Goal: Task Accomplishment & Management: Manage account settings

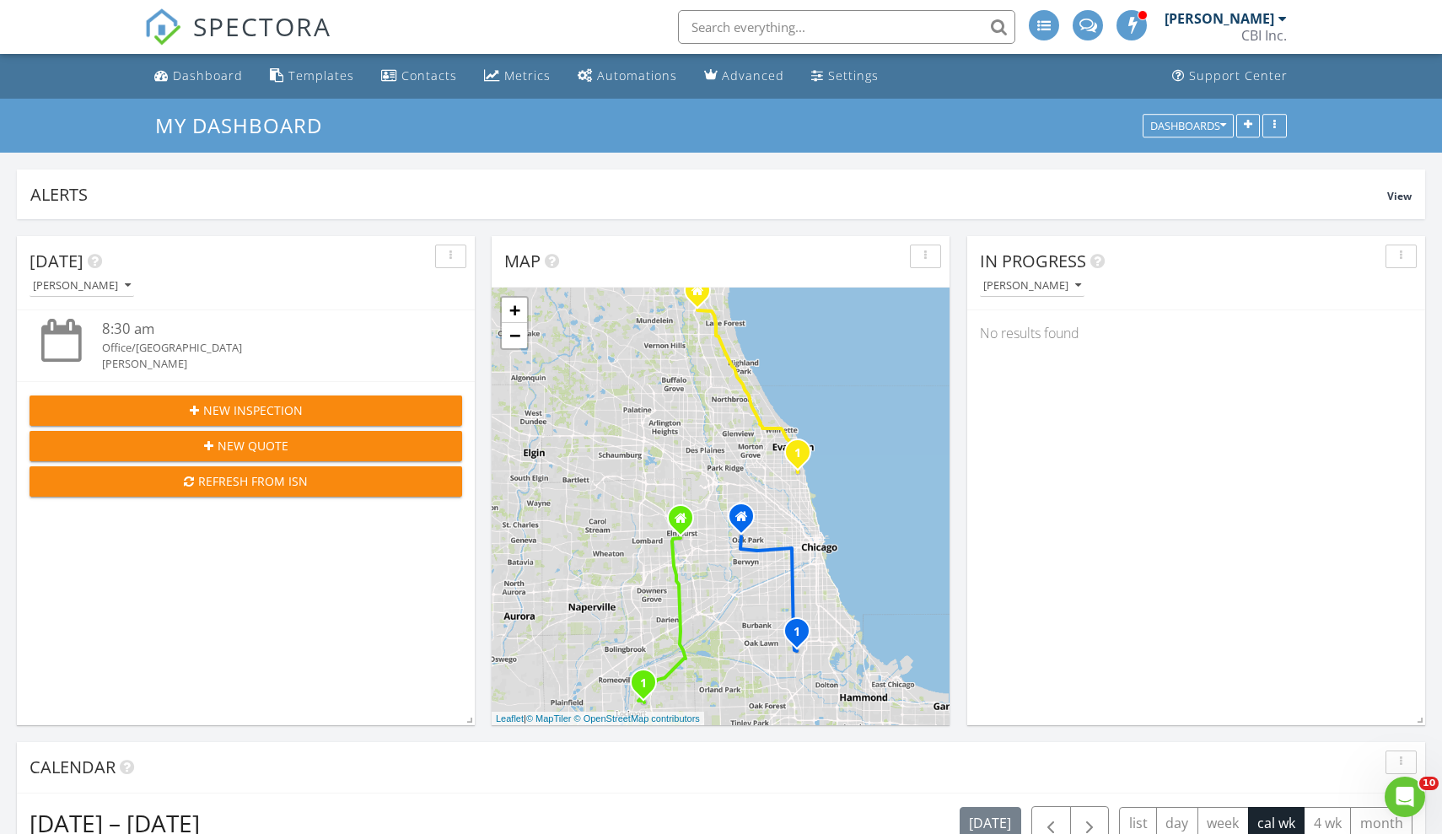
click at [1209, 20] on div "Andrew Danner" at bounding box center [1220, 18] width 110 height 17
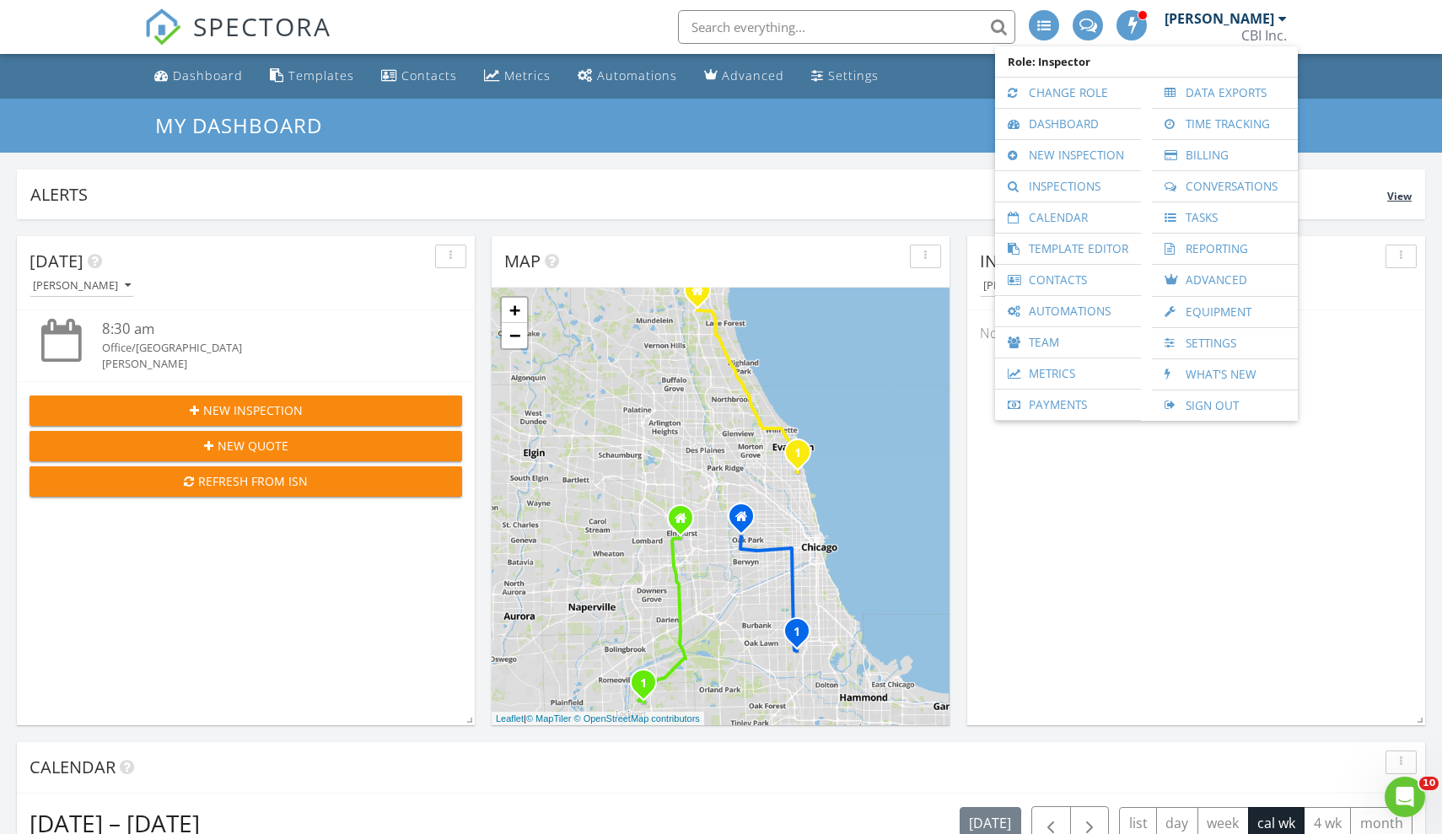
click at [810, 185] on div "Alerts" at bounding box center [708, 194] width 1357 height 23
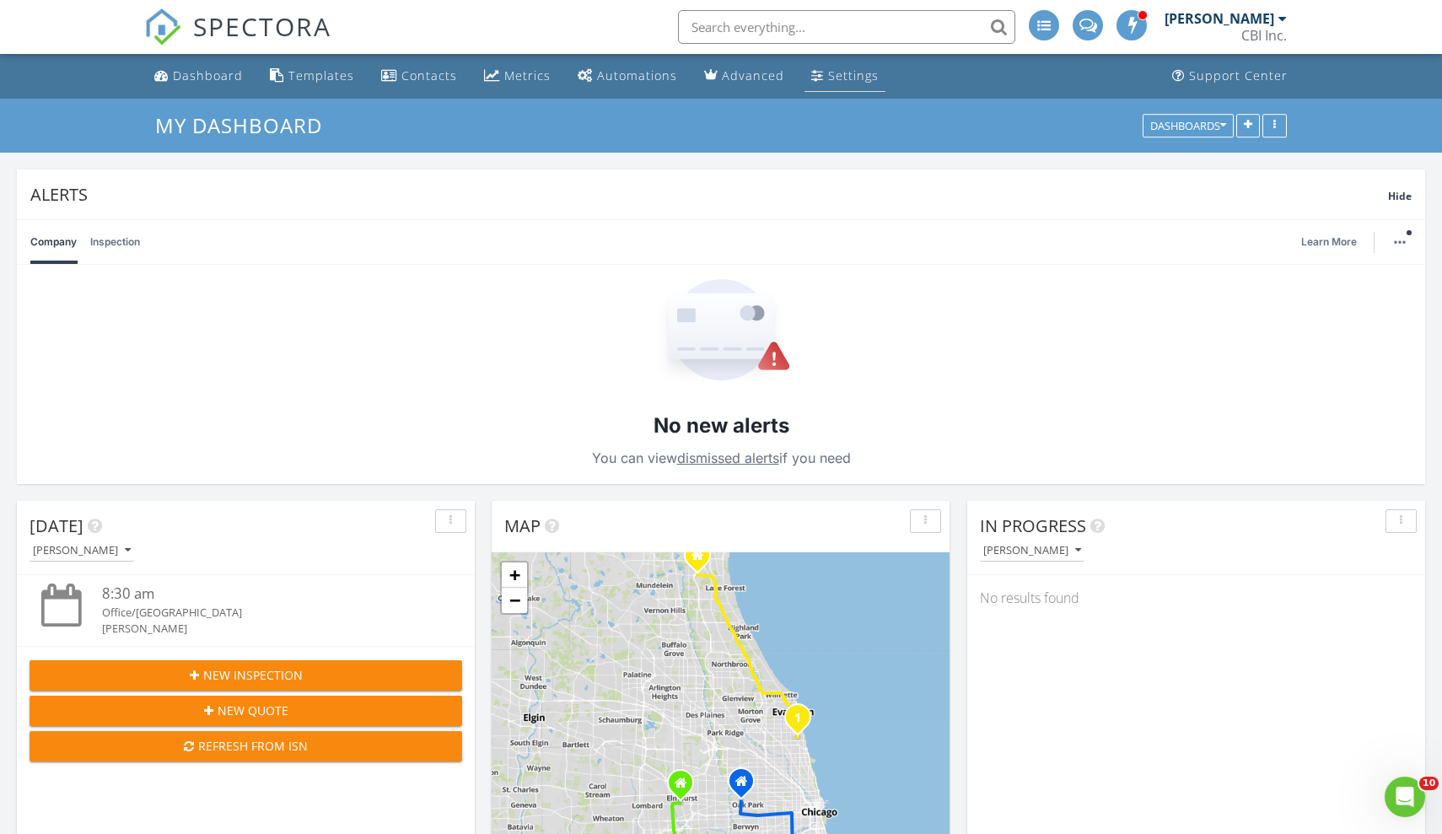
click at [828, 77] on div "Settings" at bounding box center [853, 75] width 51 height 16
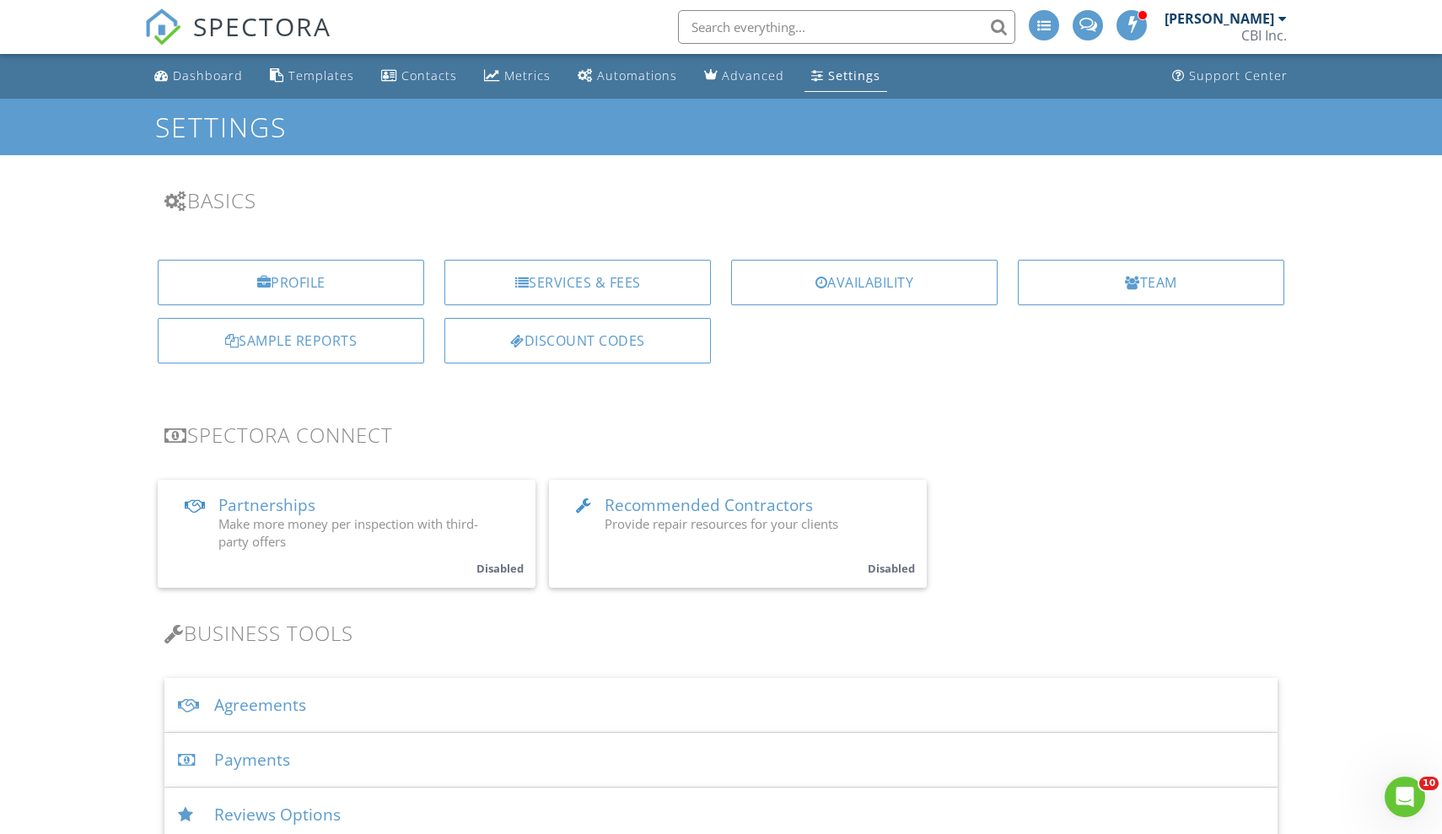
click at [248, 755] on div "Payments" at bounding box center [720, 760] width 1113 height 55
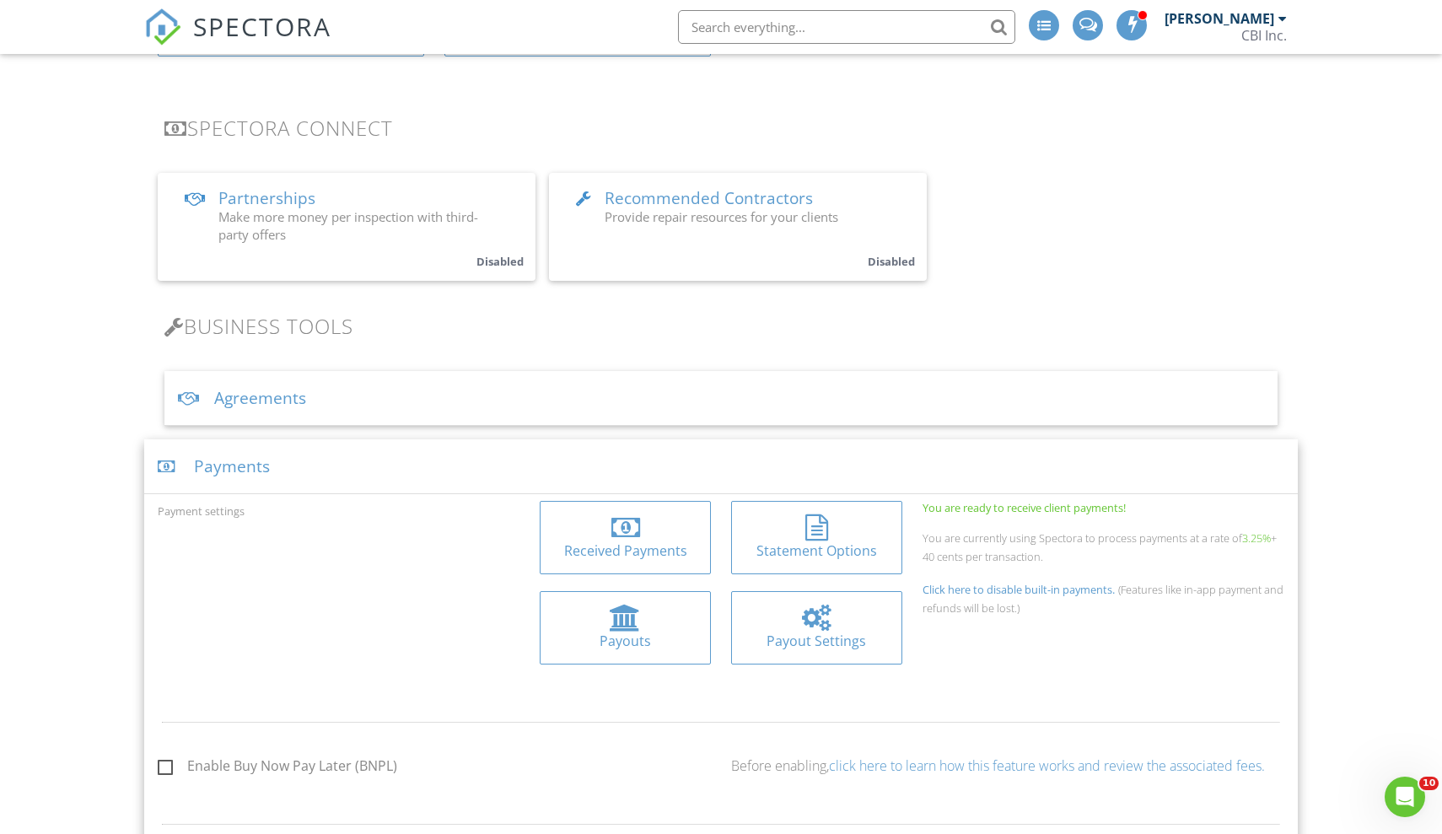
scroll to position [316, 0]
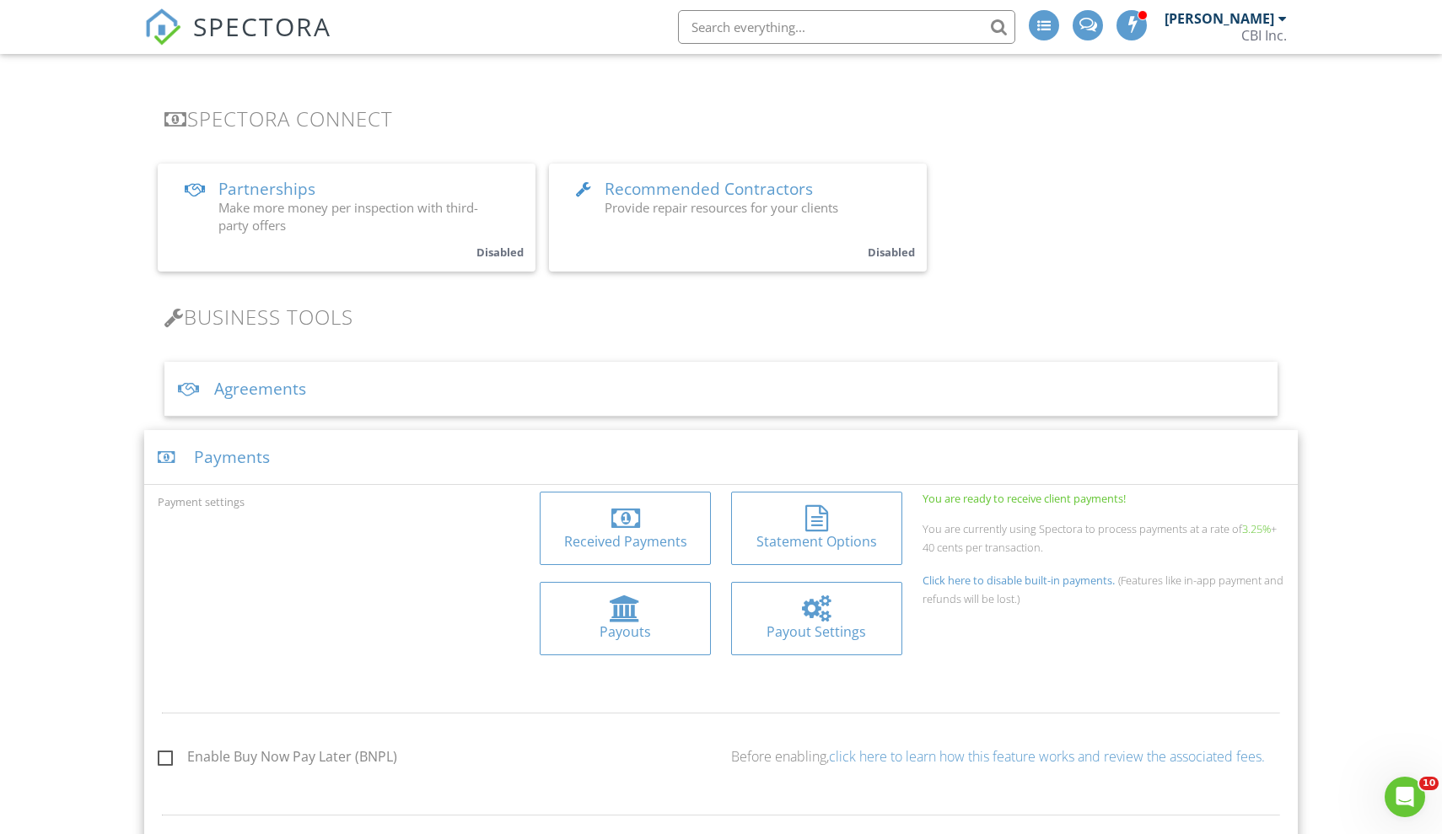
click at [607, 507] on div at bounding box center [625, 518] width 144 height 27
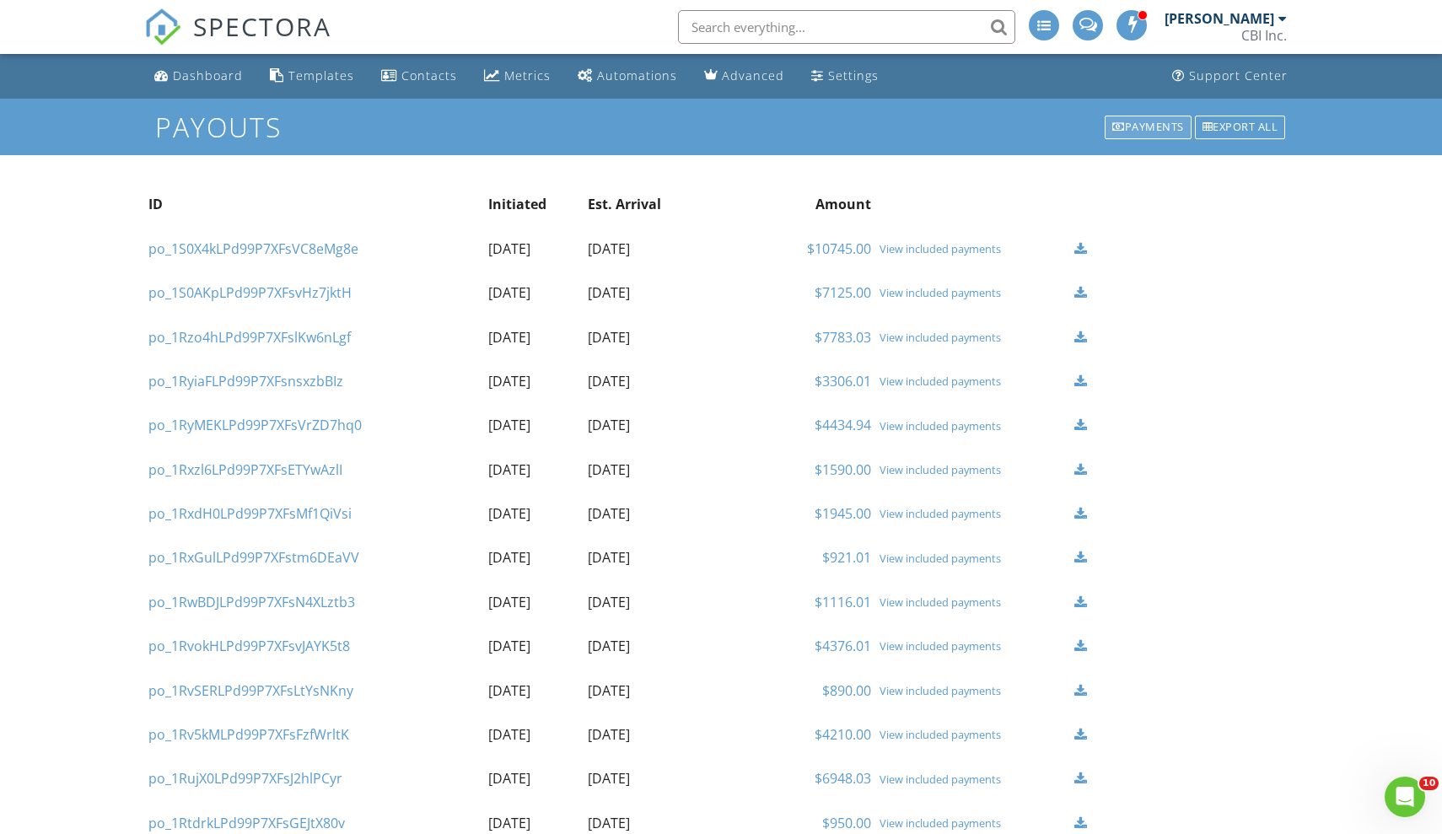
click at [1149, 126] on div "Payments" at bounding box center [1148, 128] width 87 height 24
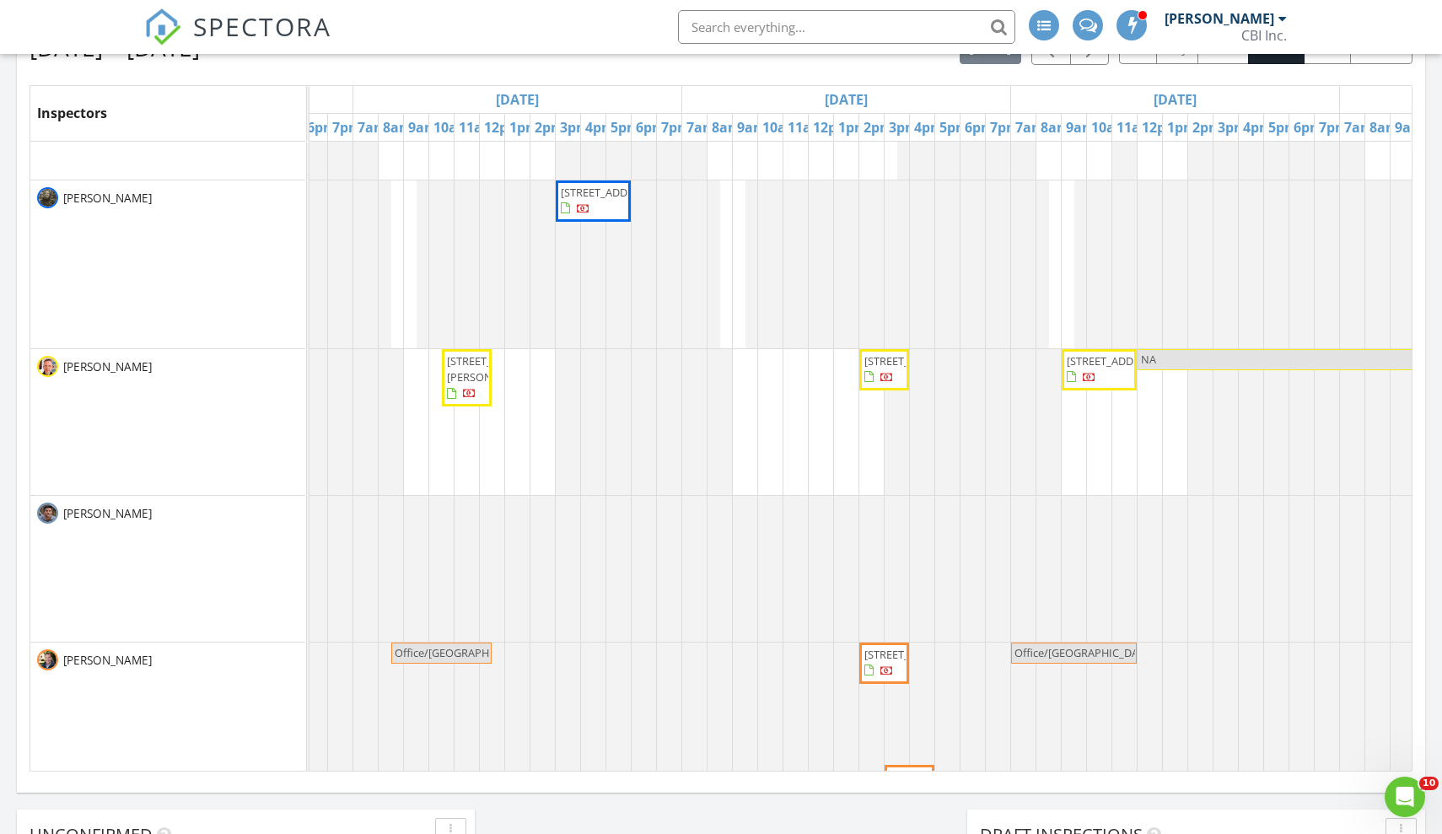
scroll to position [165, 943]
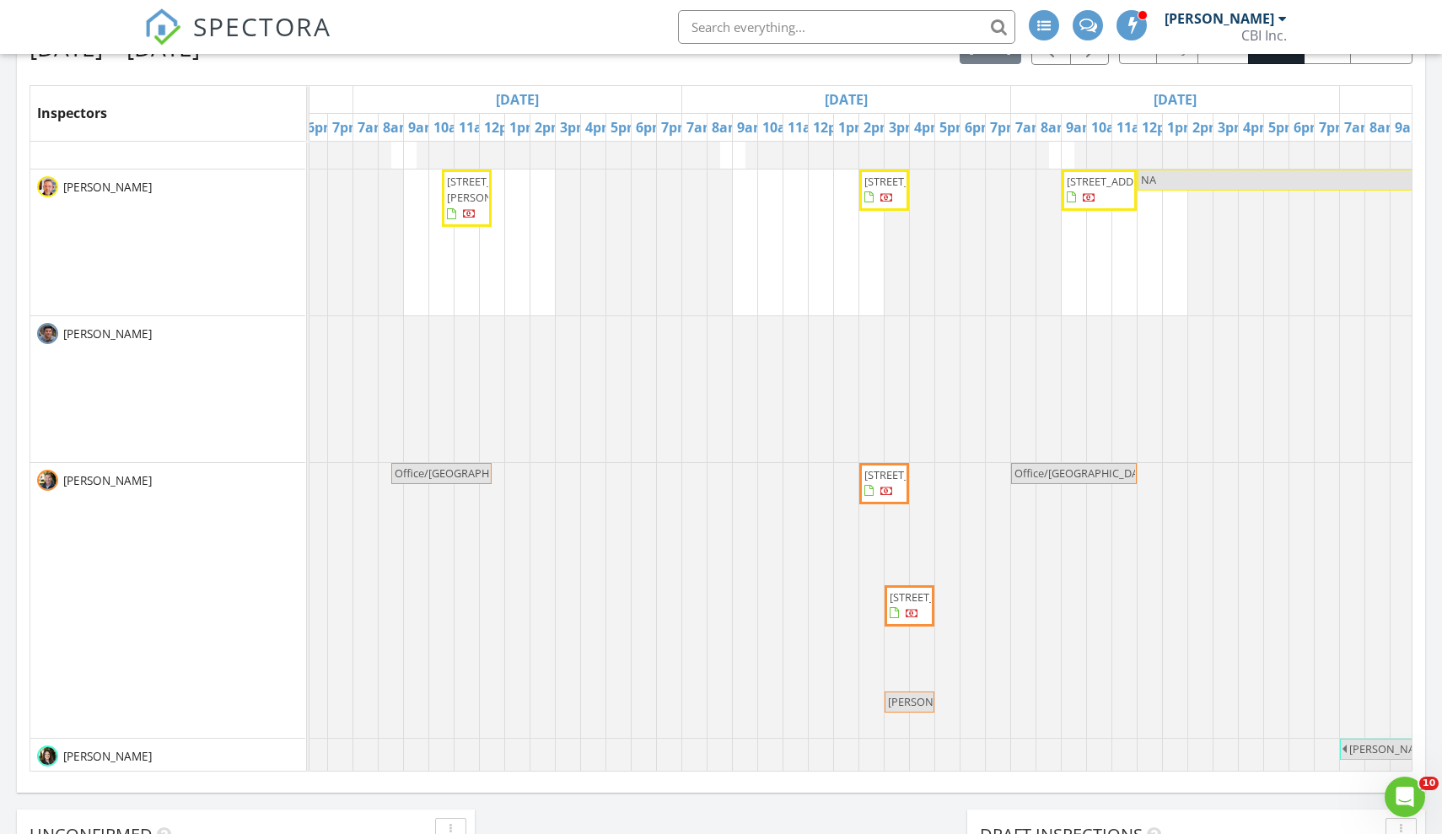
click at [875, 482] on span "[STREET_ADDRESS]" at bounding box center [911, 474] width 94 height 15
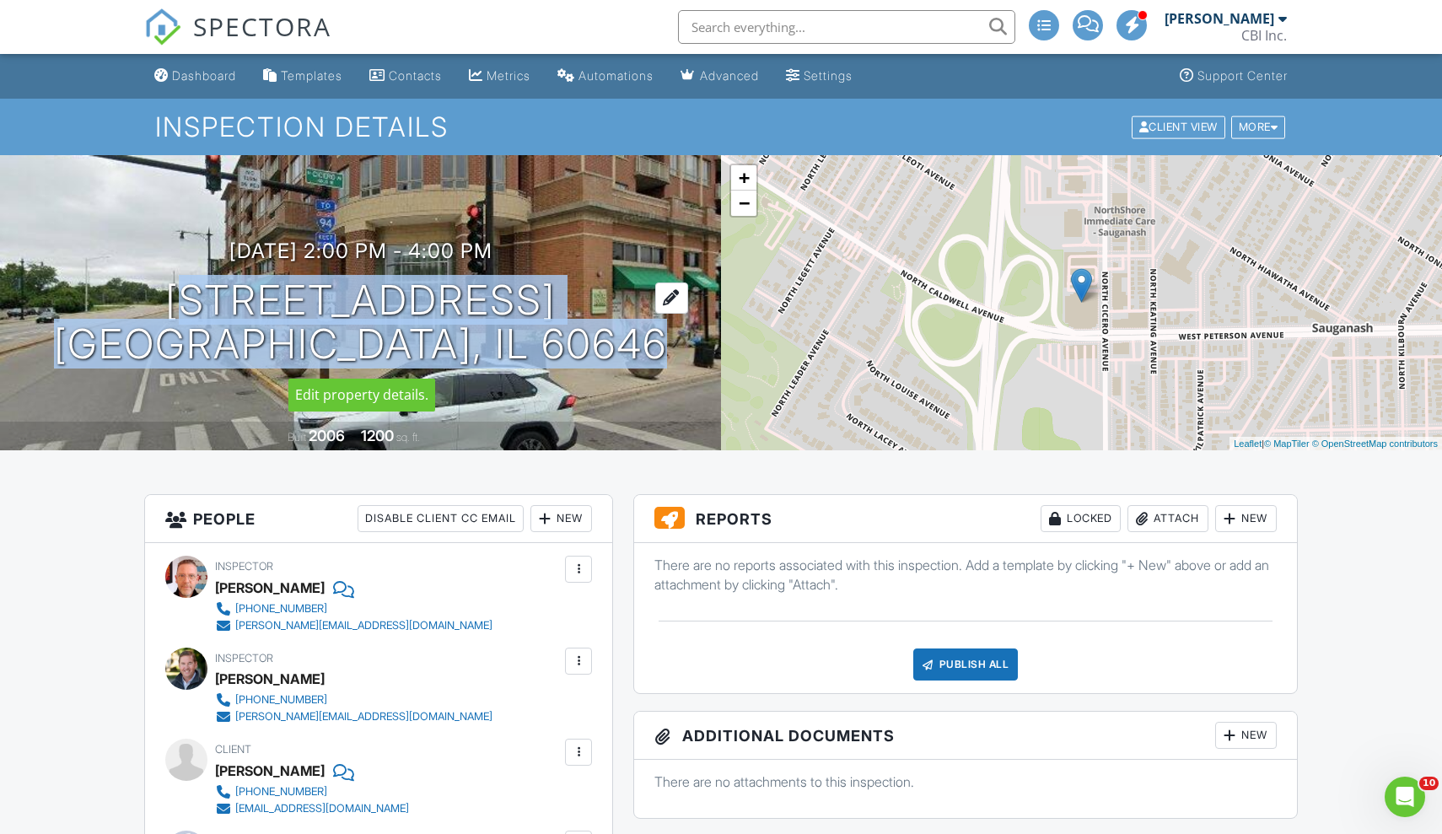
drag, startPoint x: 130, startPoint y: 285, endPoint x: 591, endPoint y: 295, distance: 461.4
click at [591, 295] on h1 "6000 N Cicero Ave 410 Chicago, IL 60646" at bounding box center [360, 322] width 613 height 89
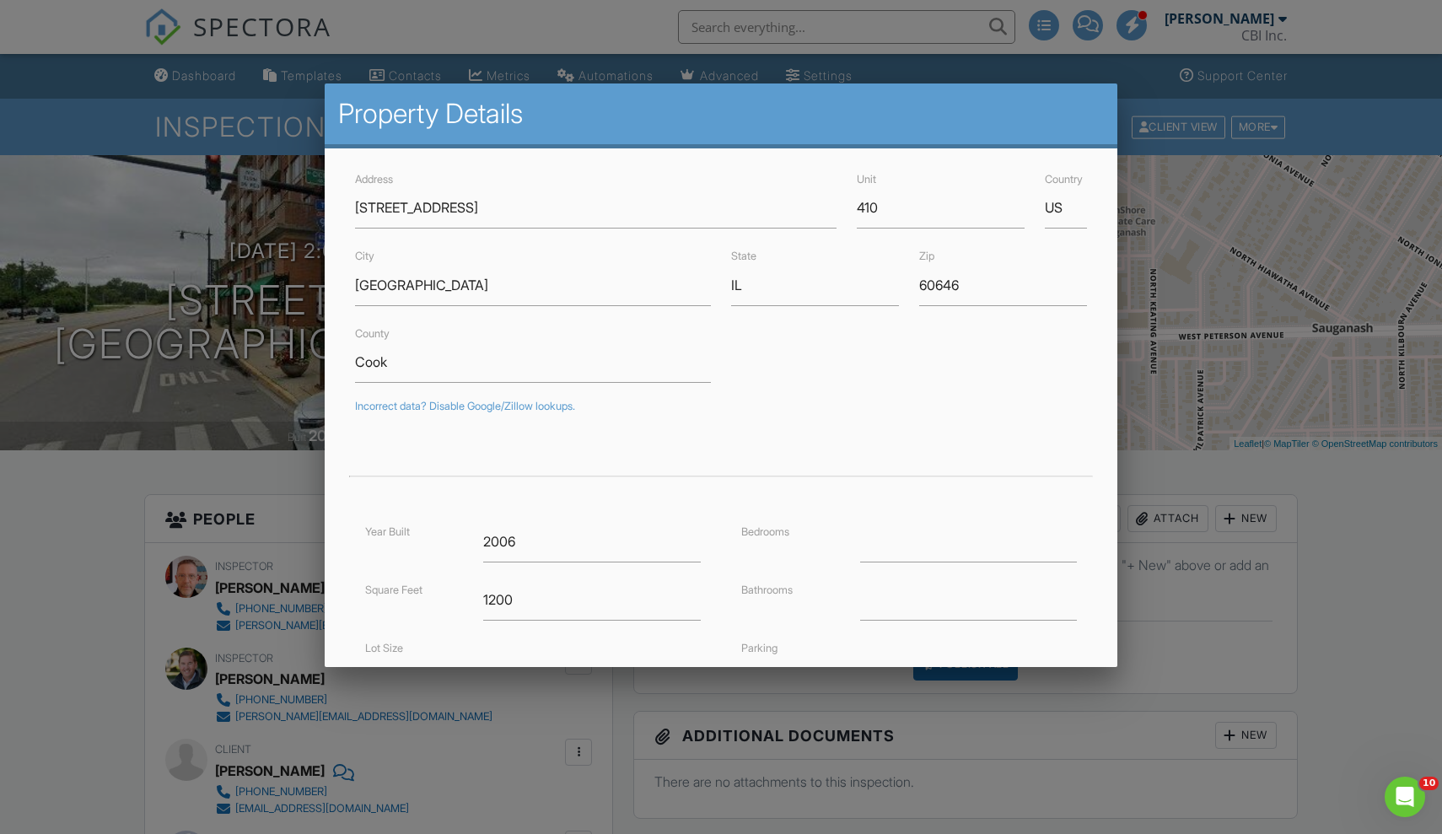
click at [70, 295] on div at bounding box center [721, 437] width 1442 height 1042
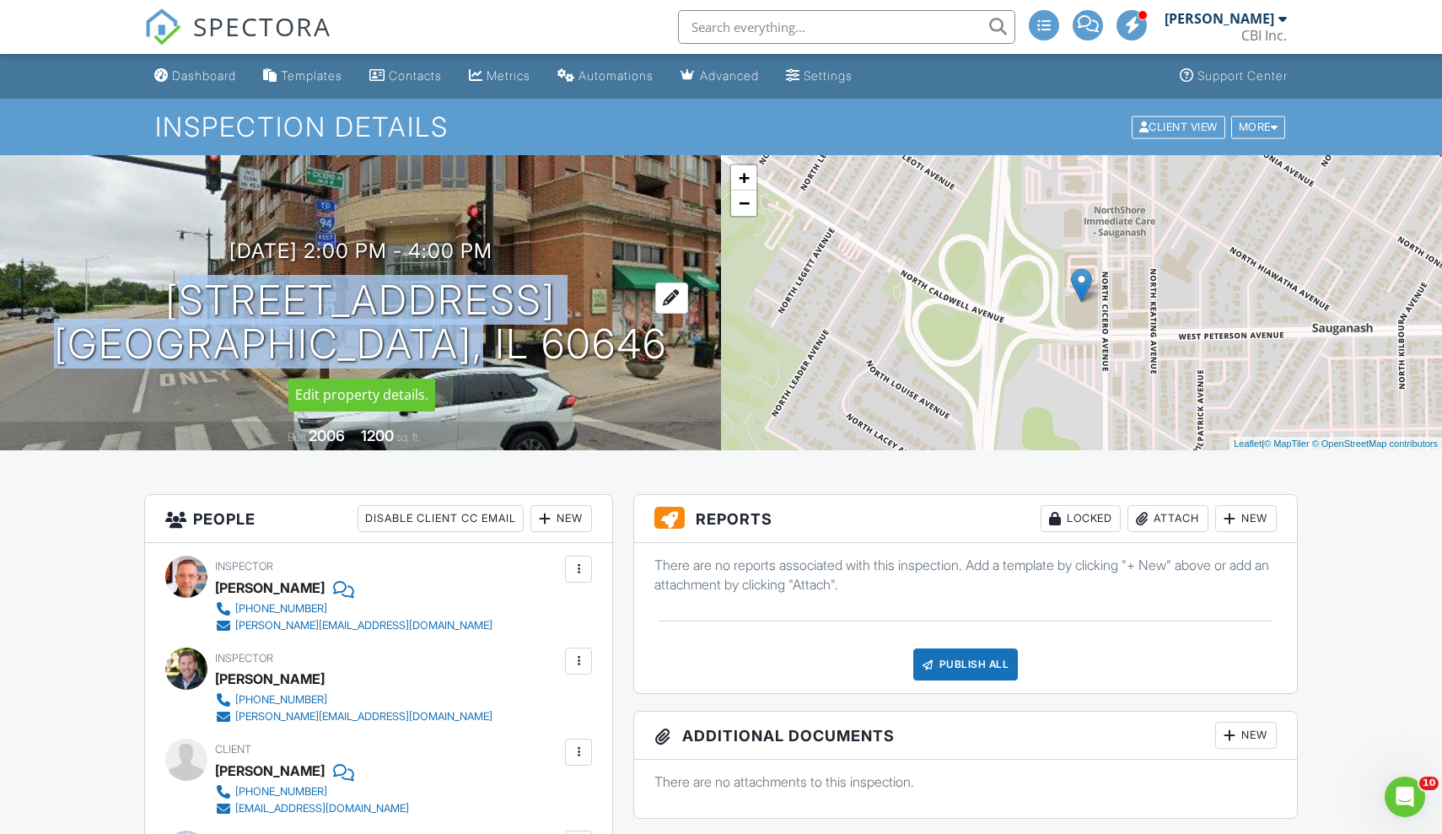
drag, startPoint x: 130, startPoint y: 291, endPoint x: 558, endPoint y: 354, distance: 433.1
click at [558, 354] on h1 "6000 N Cicero Ave 410 Chicago, IL 60646" at bounding box center [360, 322] width 613 height 89
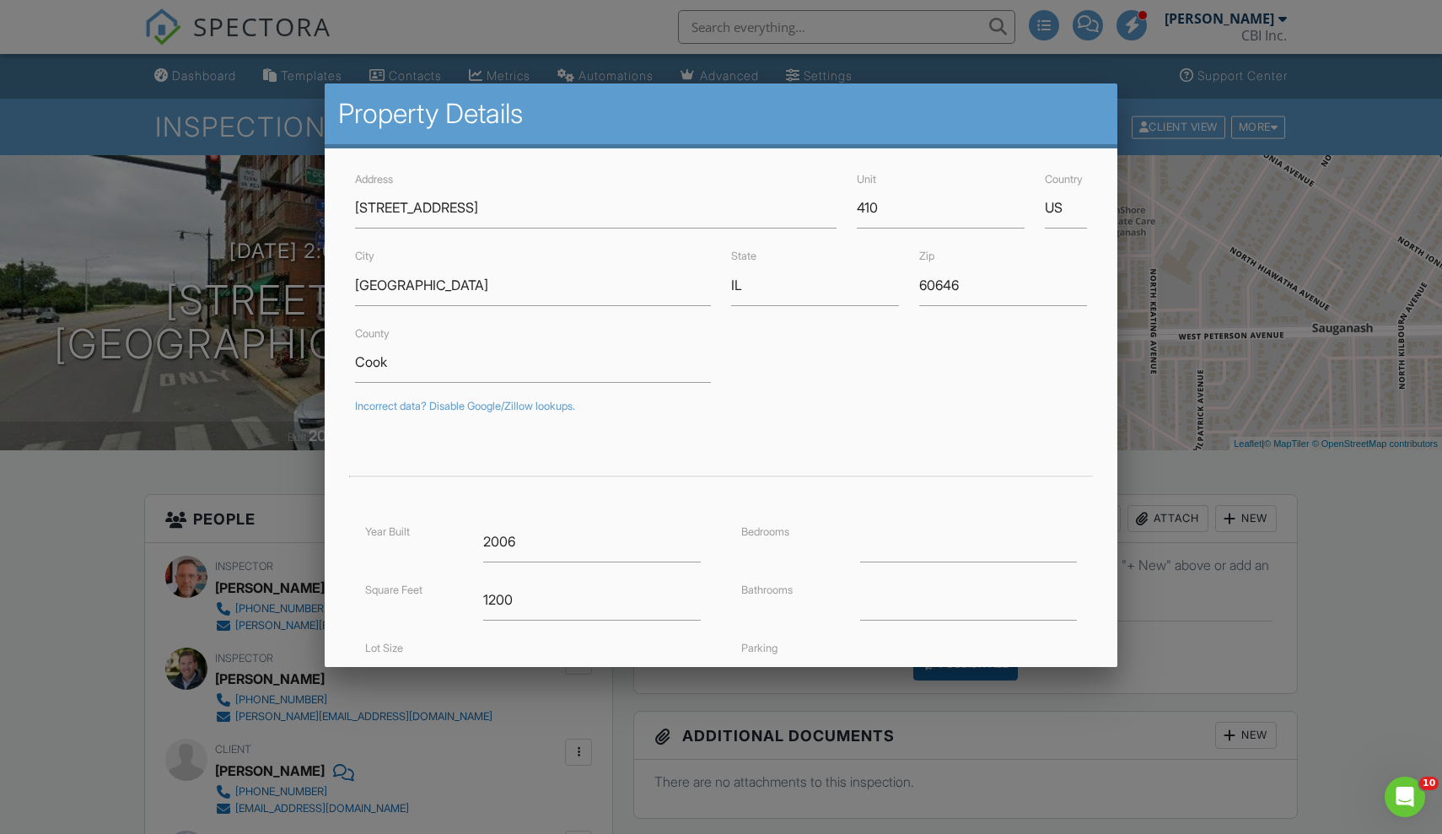
click at [73, 163] on div at bounding box center [721, 437] width 1442 height 1042
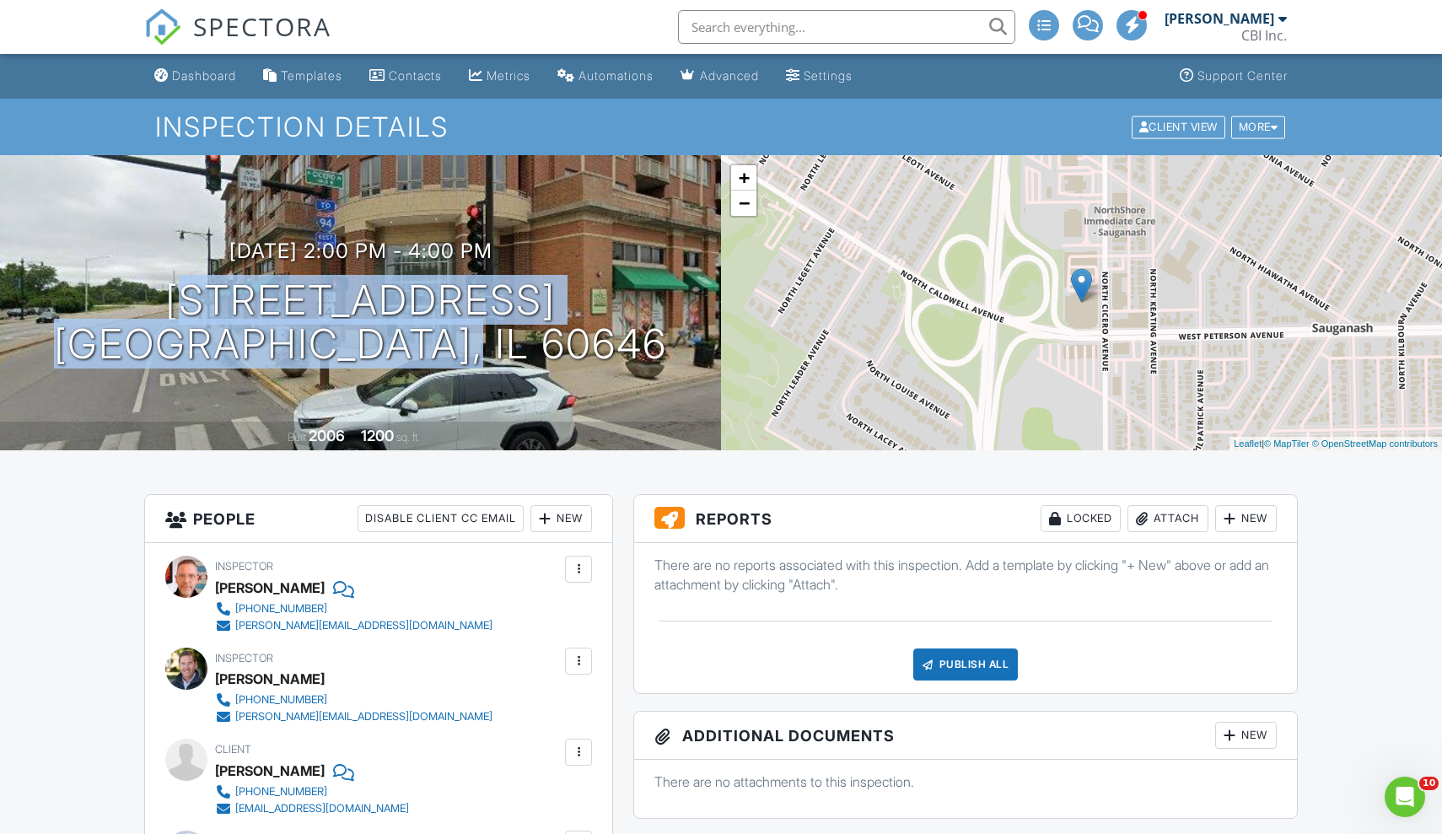
drag, startPoint x: 545, startPoint y: 344, endPoint x: 90, endPoint y: 307, distance: 456.1
click at [90, 307] on div "08/28/2025 2:00 pm - 4:00 pm 6000 N Cicero Ave 410 Chicago, IL 60646" at bounding box center [360, 303] width 721 height 127
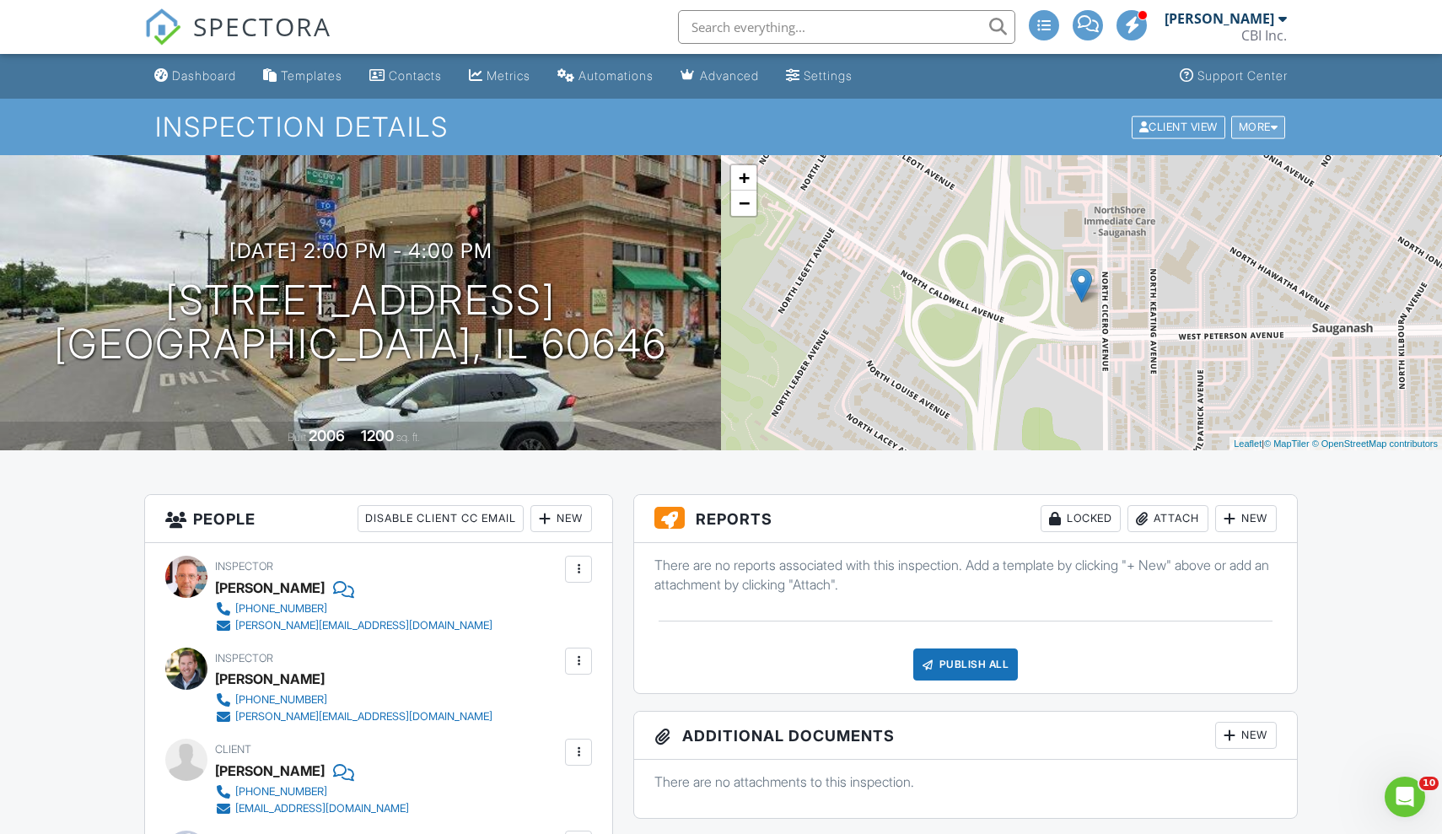
click at [1265, 128] on div "More" at bounding box center [1258, 127] width 55 height 23
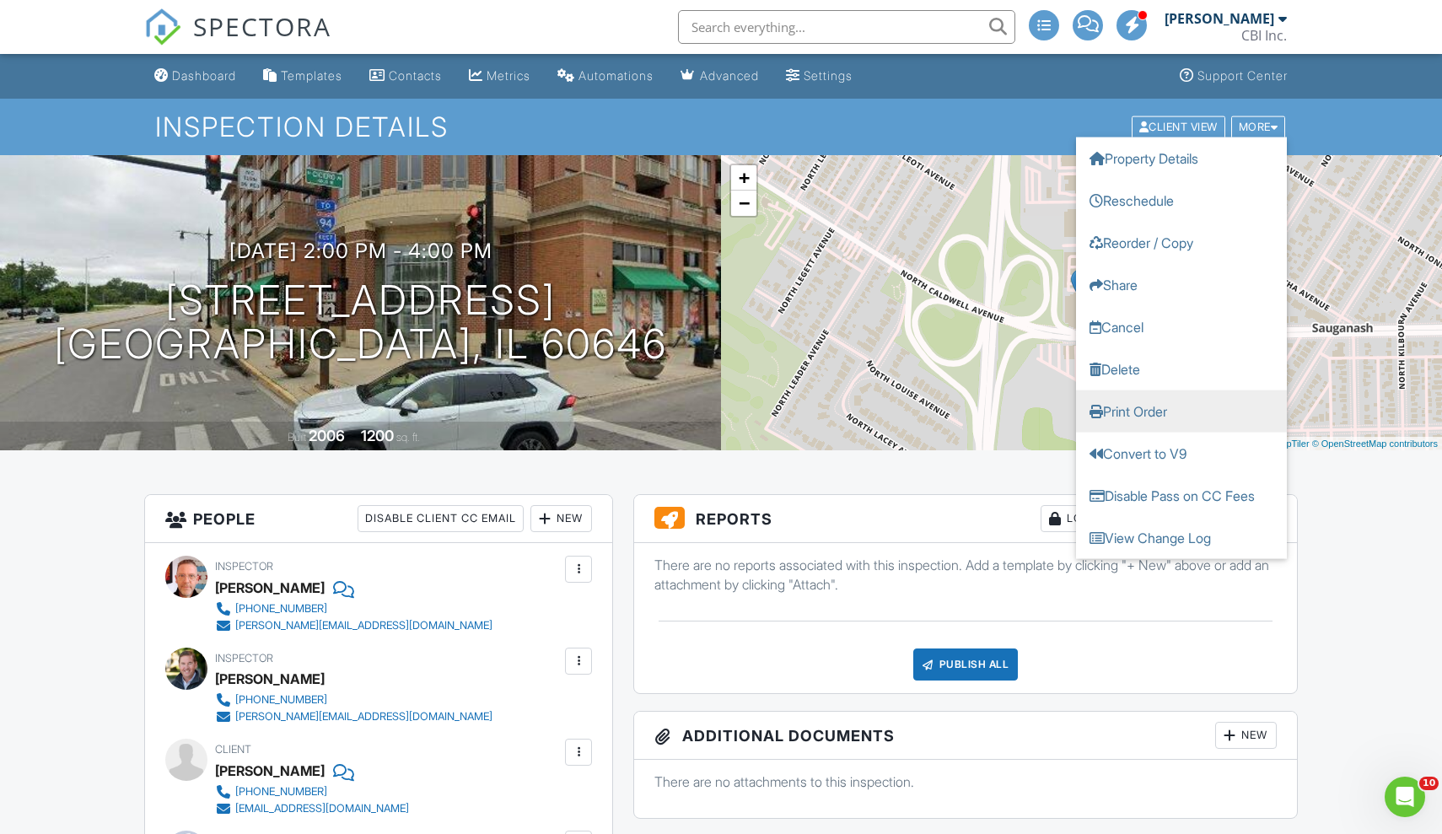
click at [1130, 407] on link "Print Order" at bounding box center [1181, 411] width 211 height 42
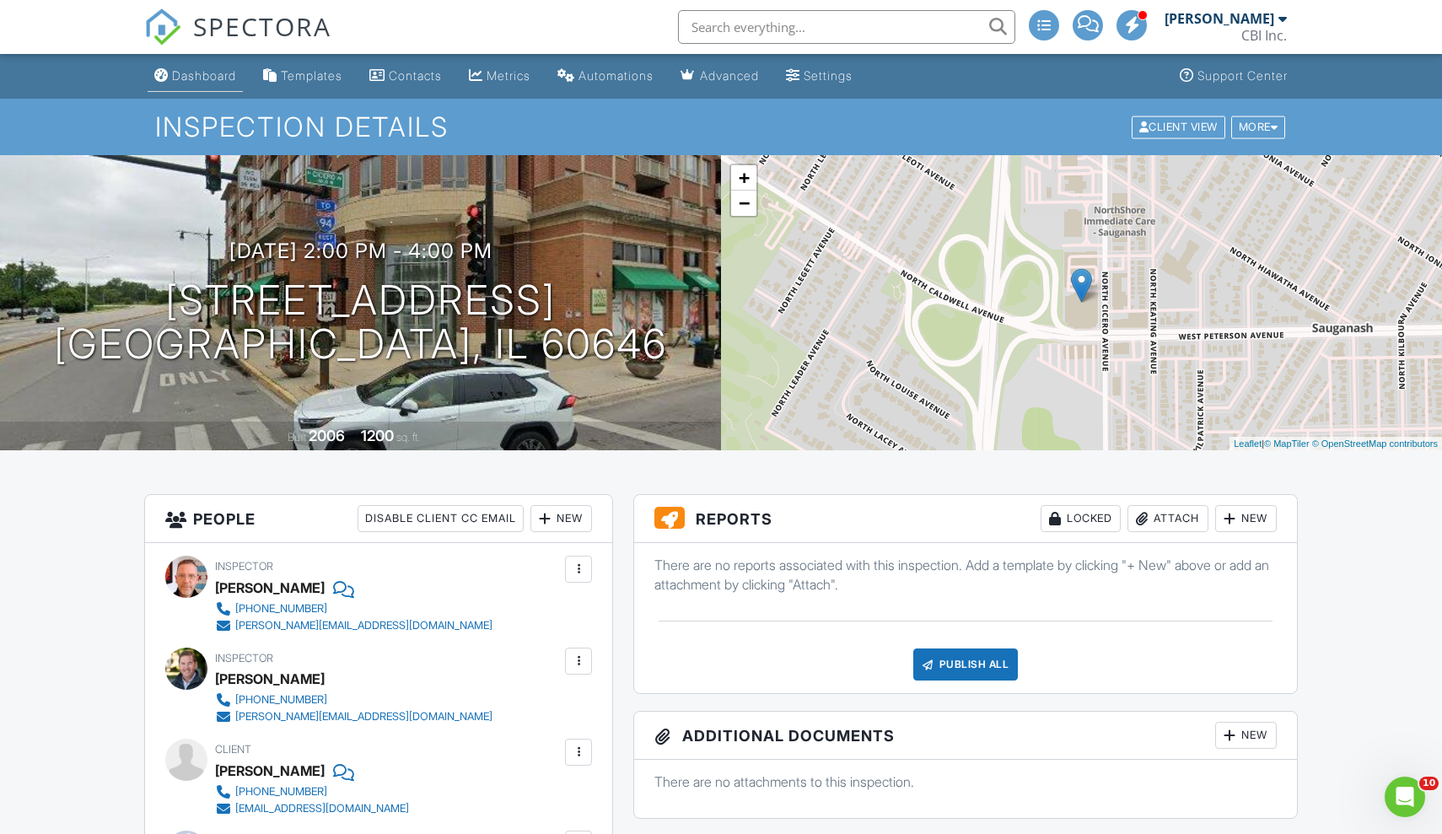
click at [221, 77] on div "Dashboard" at bounding box center [204, 75] width 64 height 14
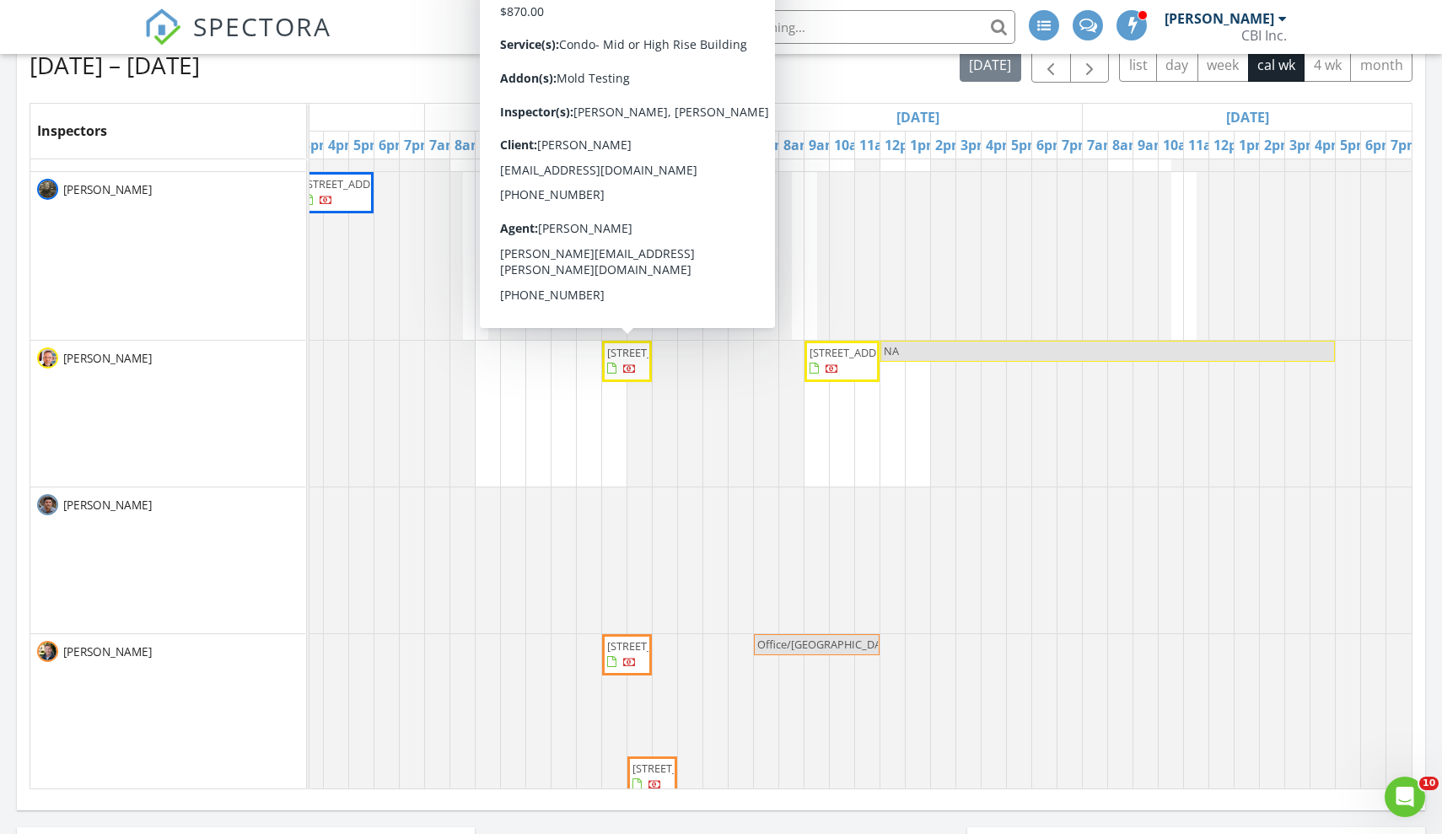
scroll to position [155, 1200]
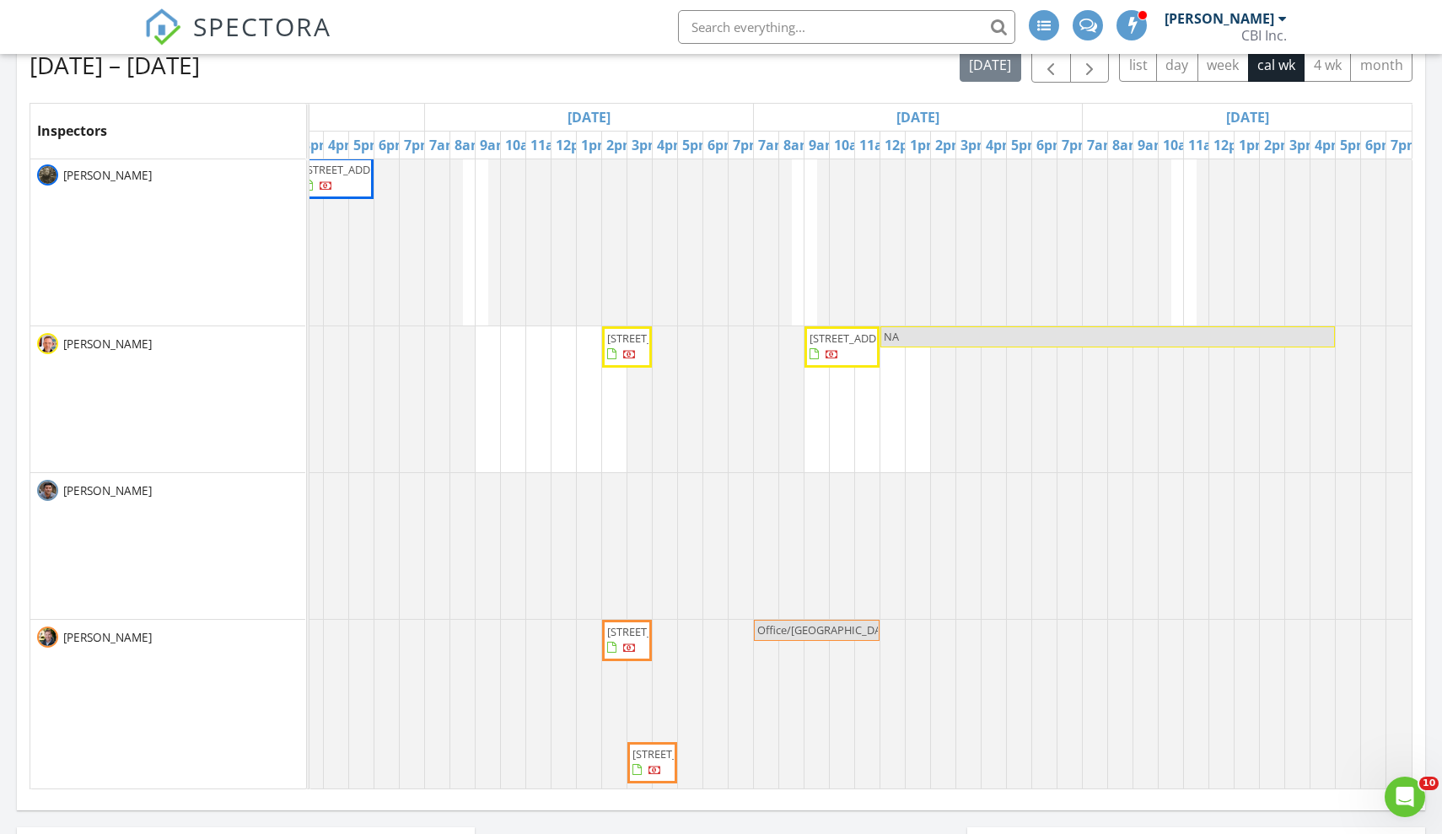
click at [698, 95] on div "Aug 24 – 30, 2025 today list day week cal wk 4 wk month Inspectors Sun 8/24 Mon…" at bounding box center [721, 418] width 1383 height 741
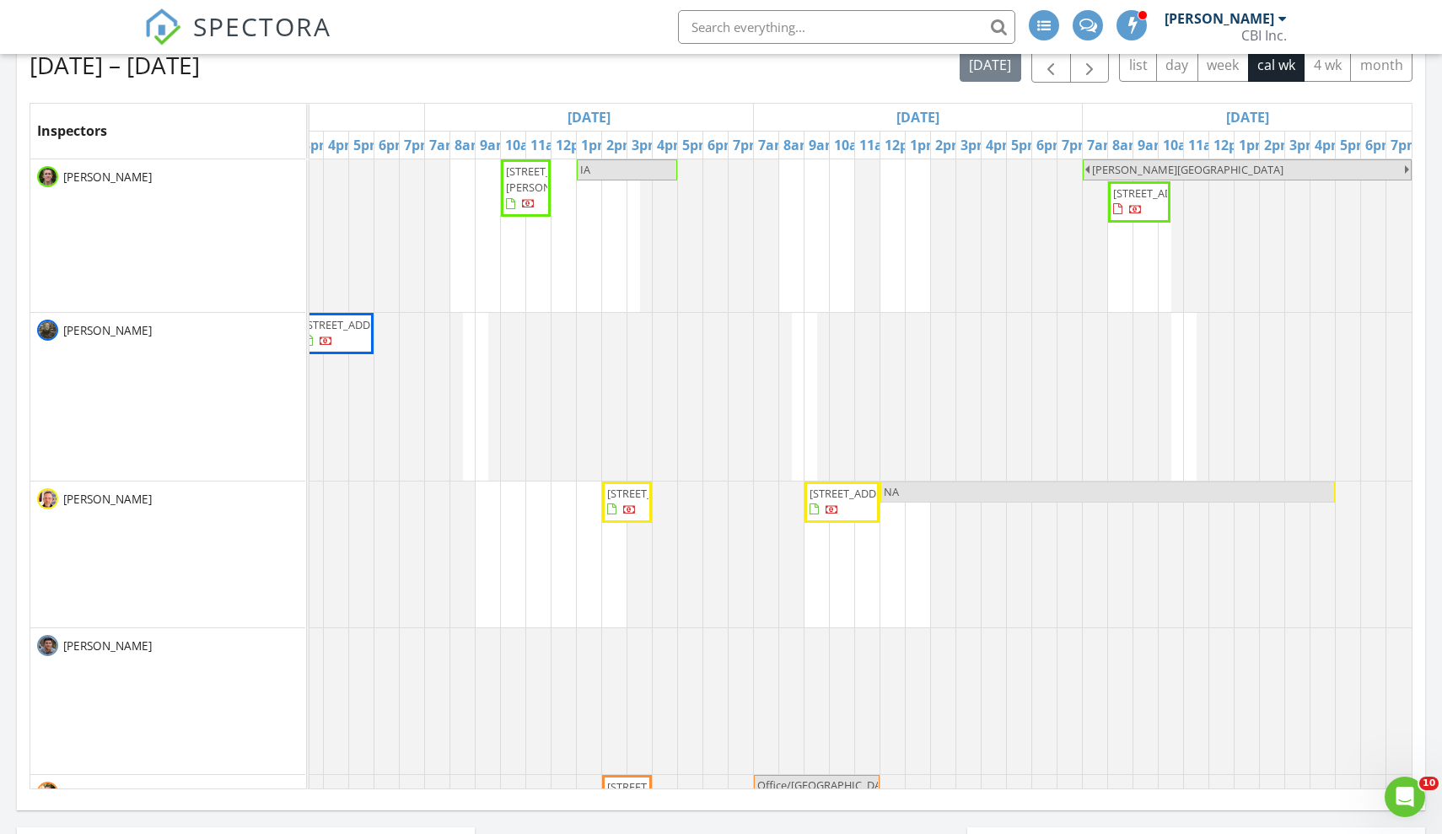
scroll to position [0, 0]
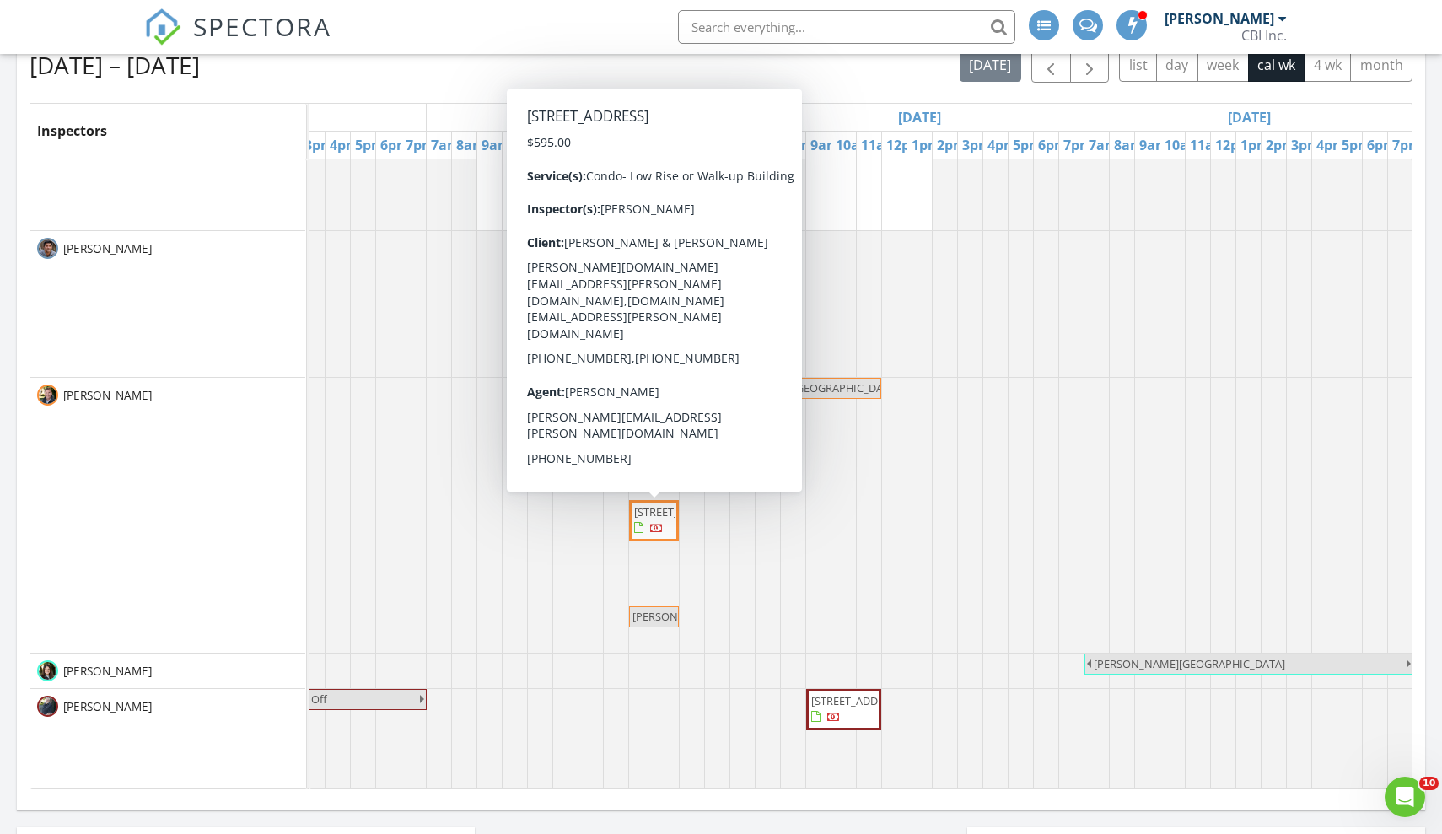
click at [653, 520] on span "[STREET_ADDRESS]" at bounding box center [681, 511] width 94 height 15
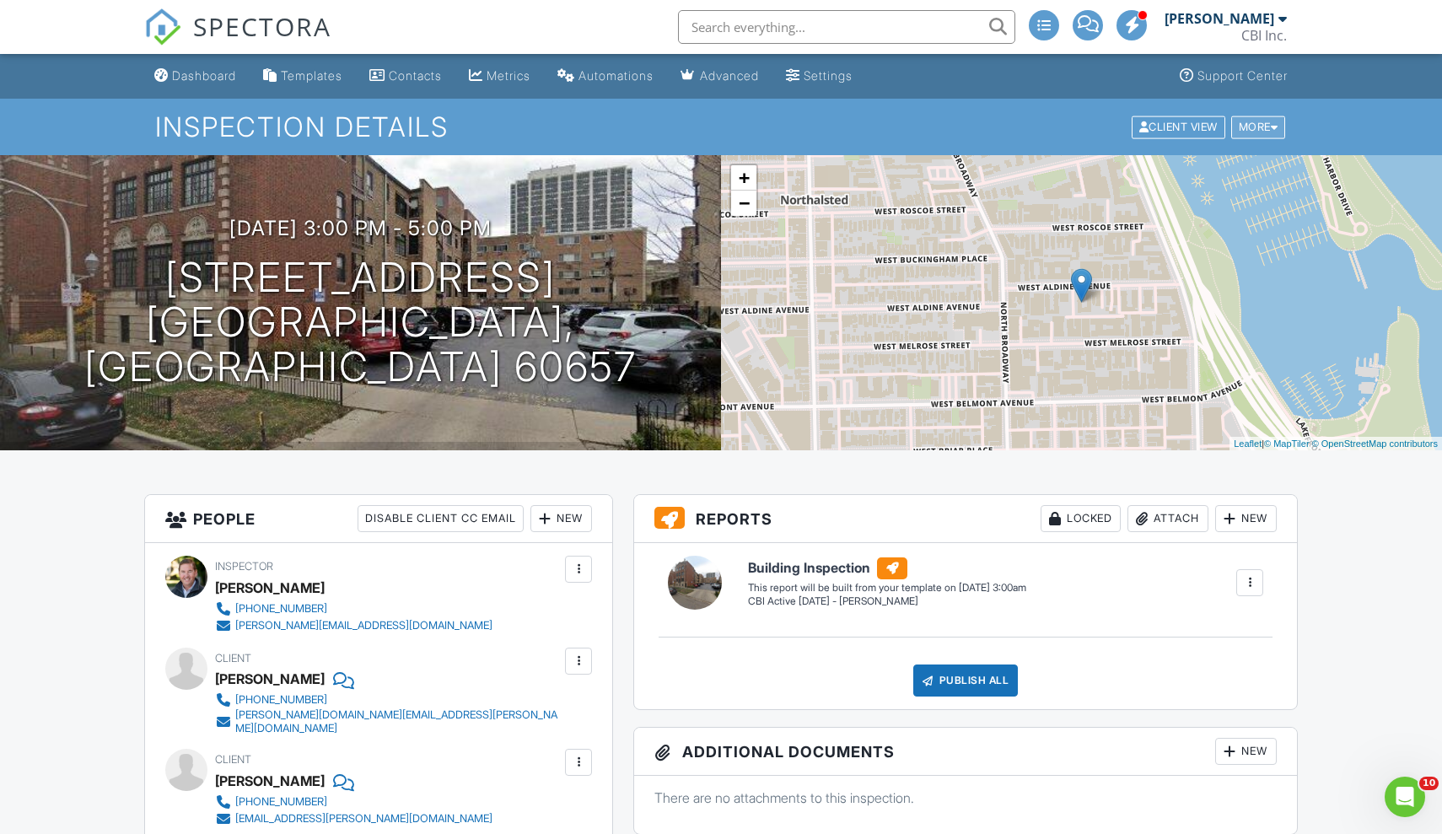
click at [1267, 133] on div "More" at bounding box center [1258, 127] width 55 height 23
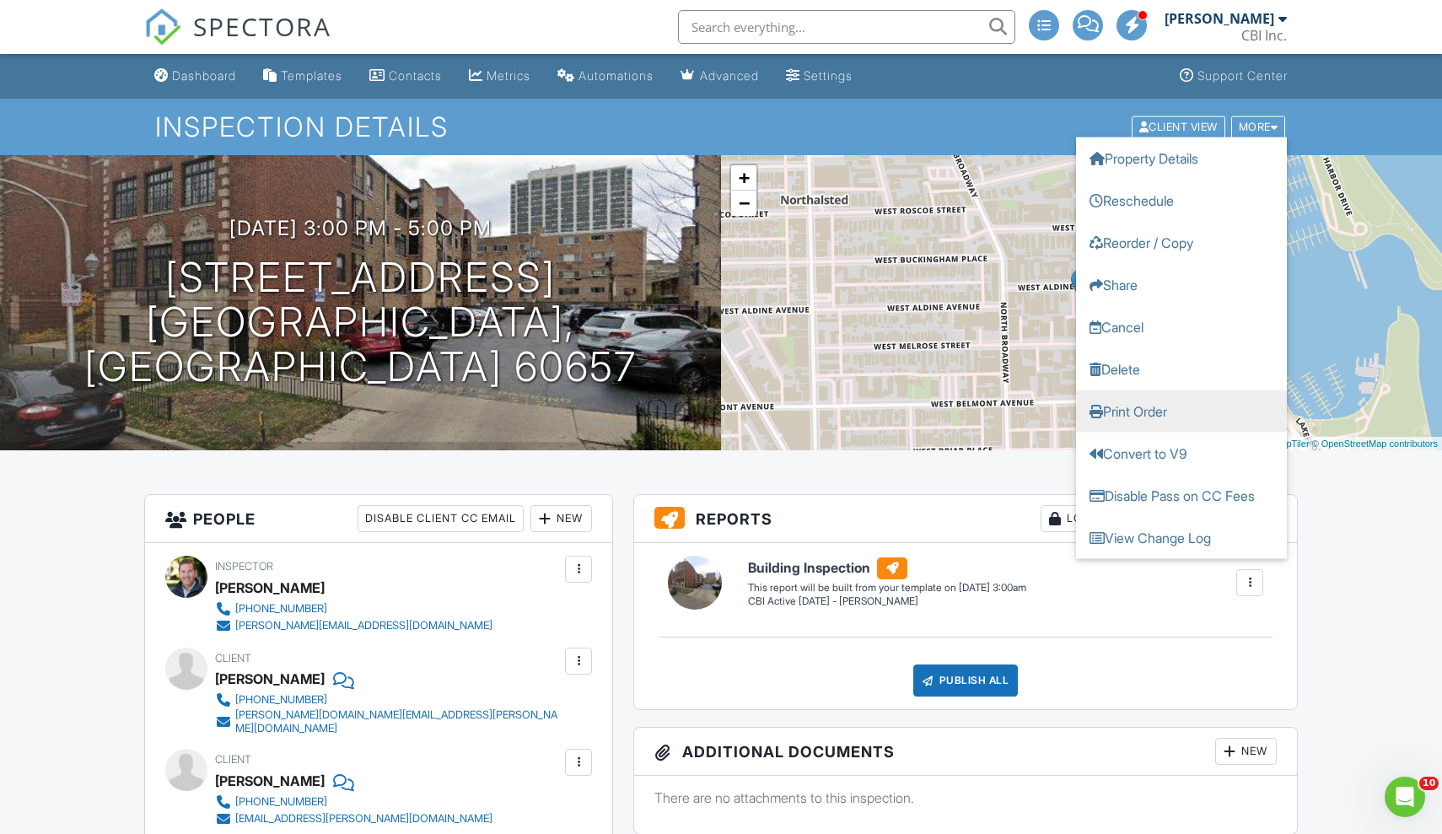
click at [1131, 413] on link "Print Order" at bounding box center [1181, 411] width 211 height 42
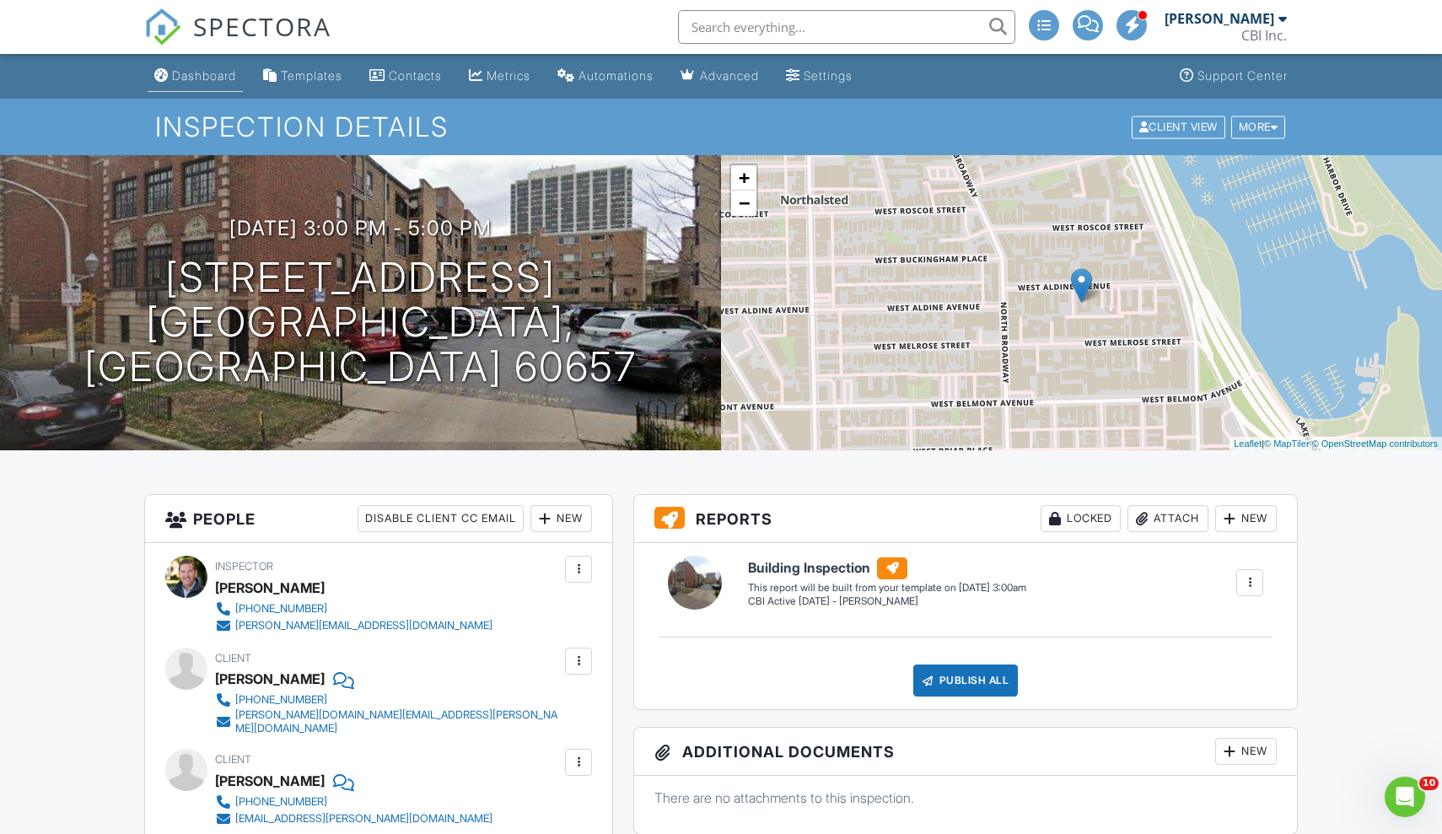
click at [197, 77] on div "Dashboard" at bounding box center [204, 75] width 64 height 14
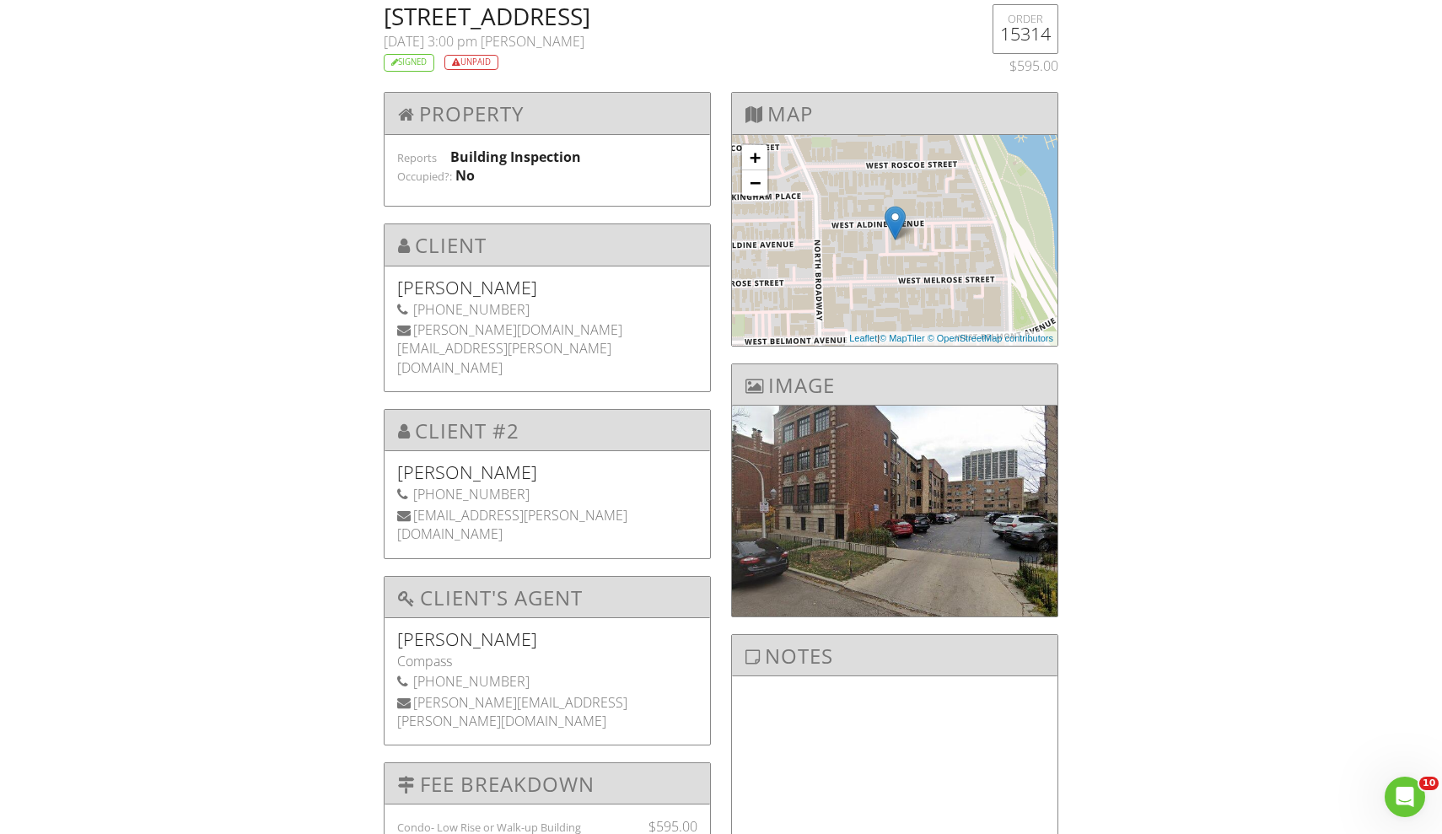
click at [973, 226] on div "+ − Leaflet | © MapTiler © OpenStreetMap contributors" at bounding box center [895, 240] width 326 height 211
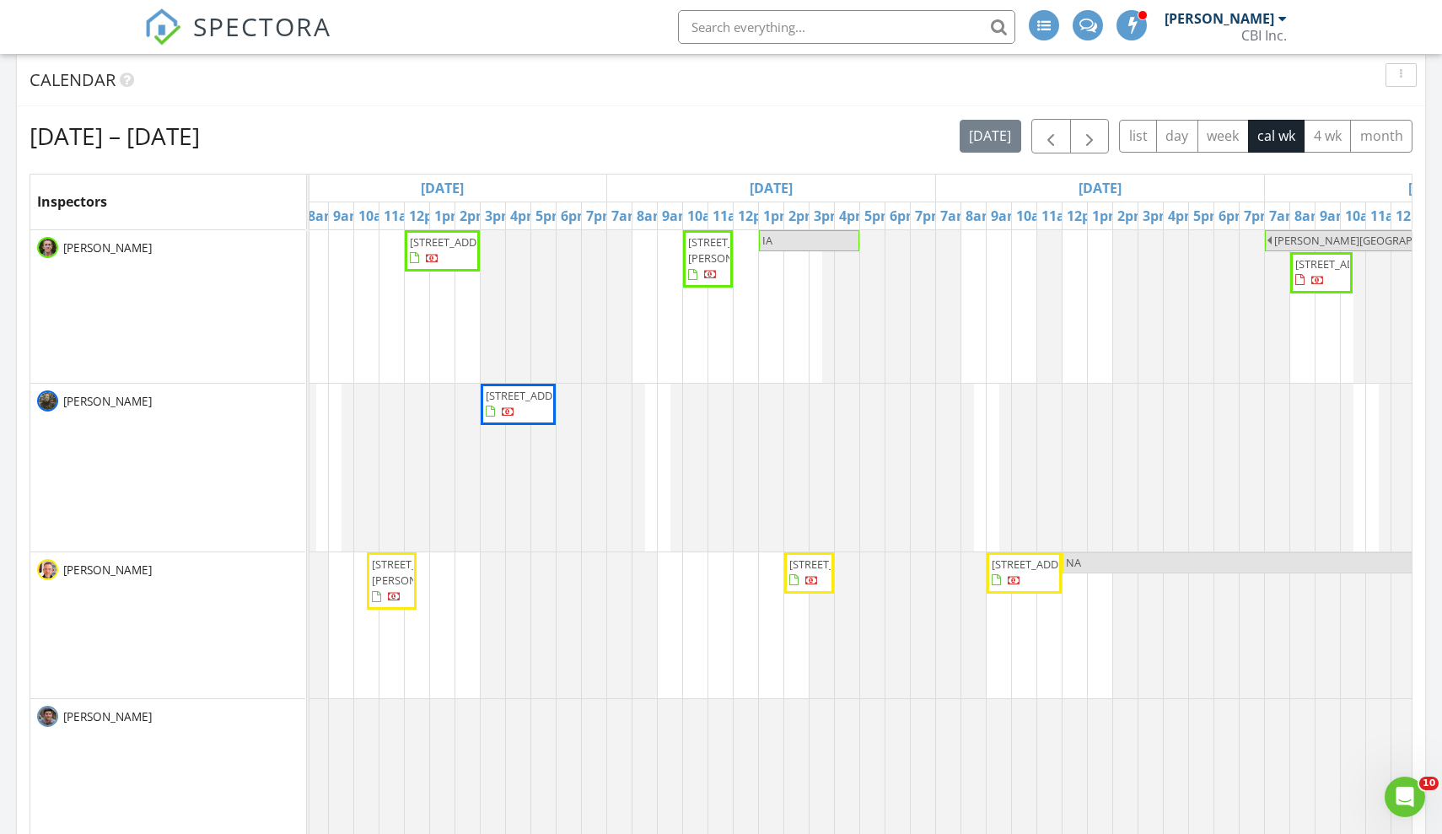
scroll to position [0, 1033]
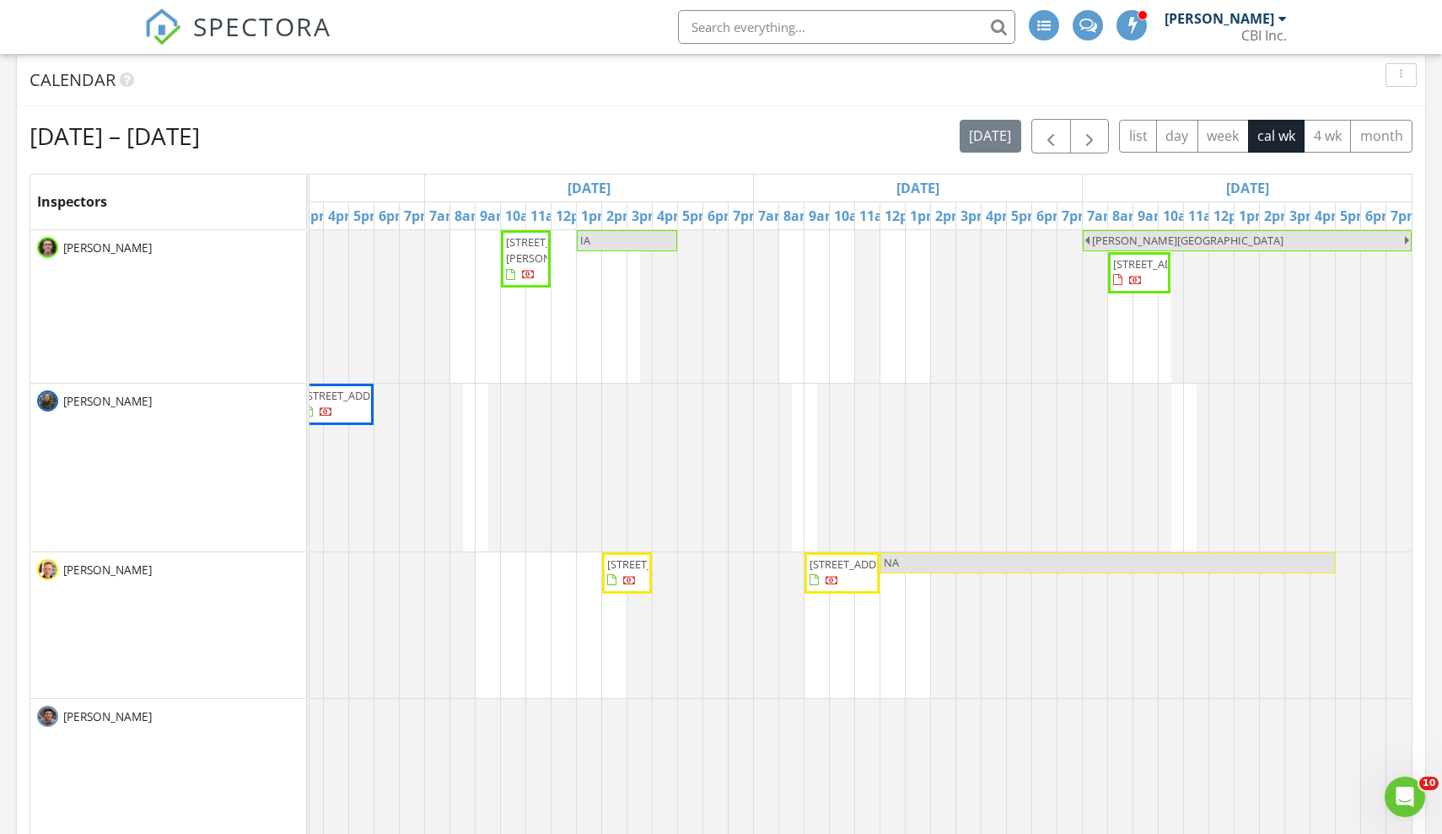
click at [1138, 272] on span "[STREET_ADDRESS]" at bounding box center [1160, 263] width 94 height 15
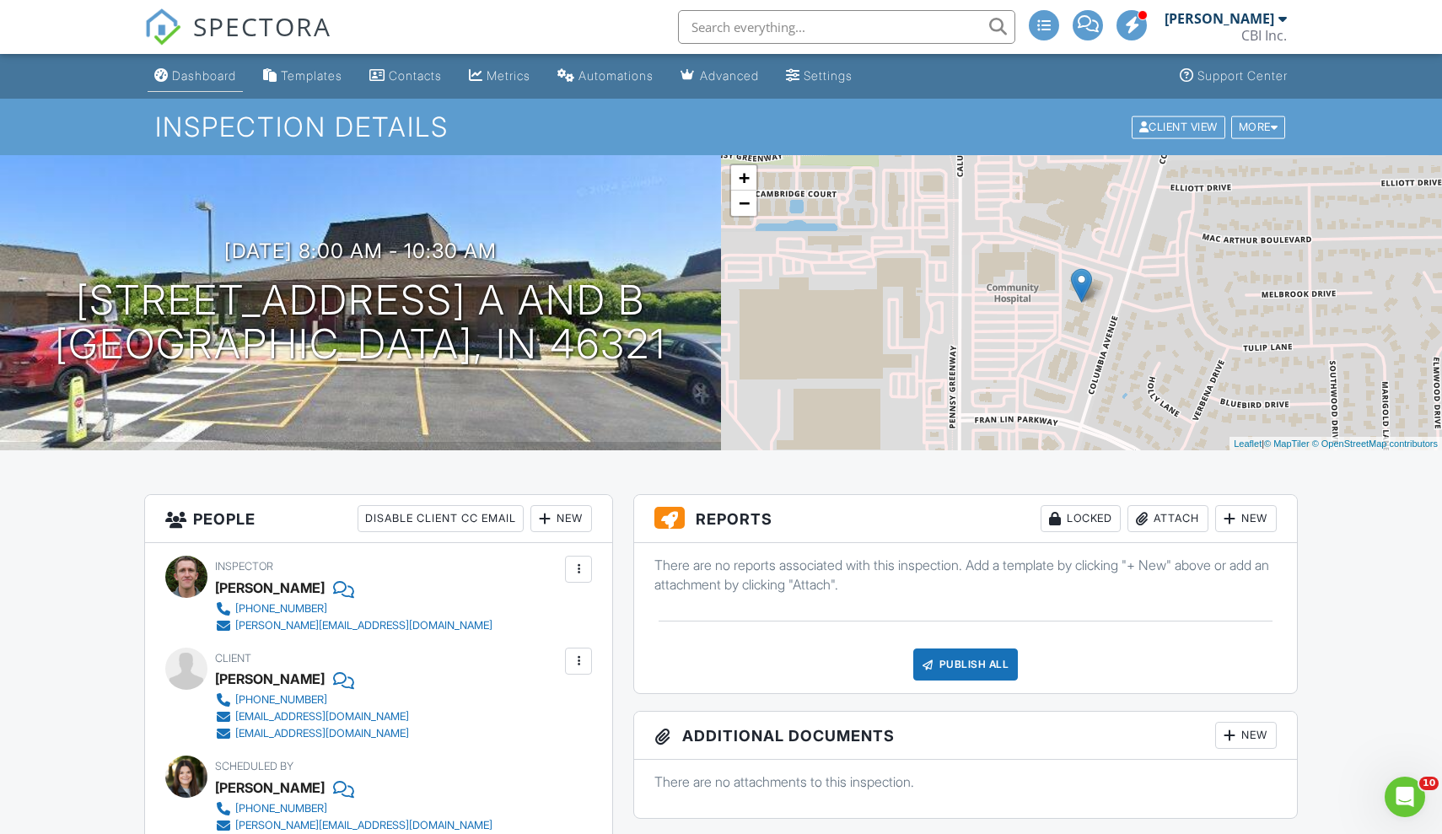
click at [212, 73] on div "Dashboard" at bounding box center [204, 75] width 64 height 14
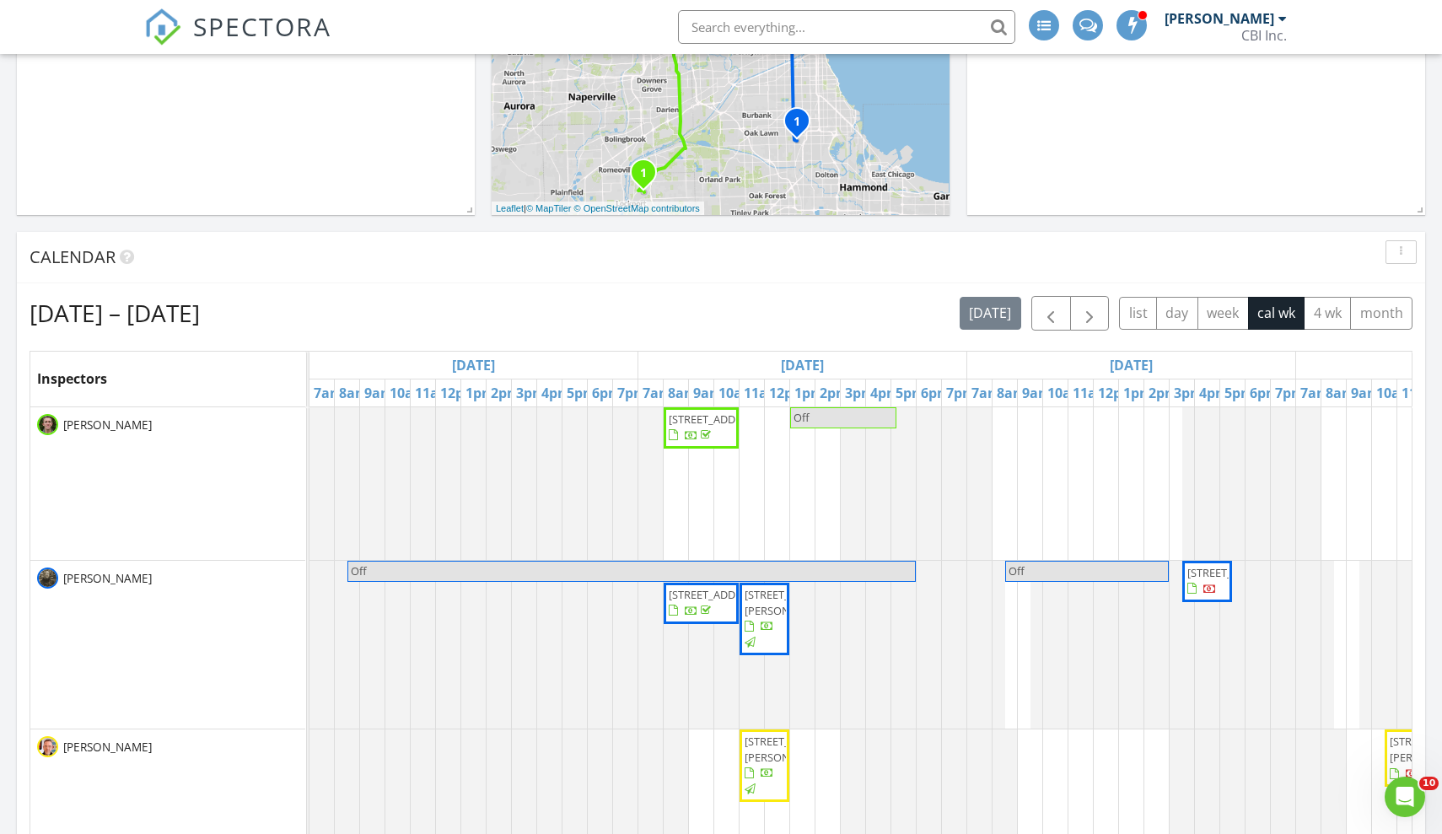
scroll to position [512, 0]
click at [1097, 315] on span "button" at bounding box center [1090, 312] width 20 height 20
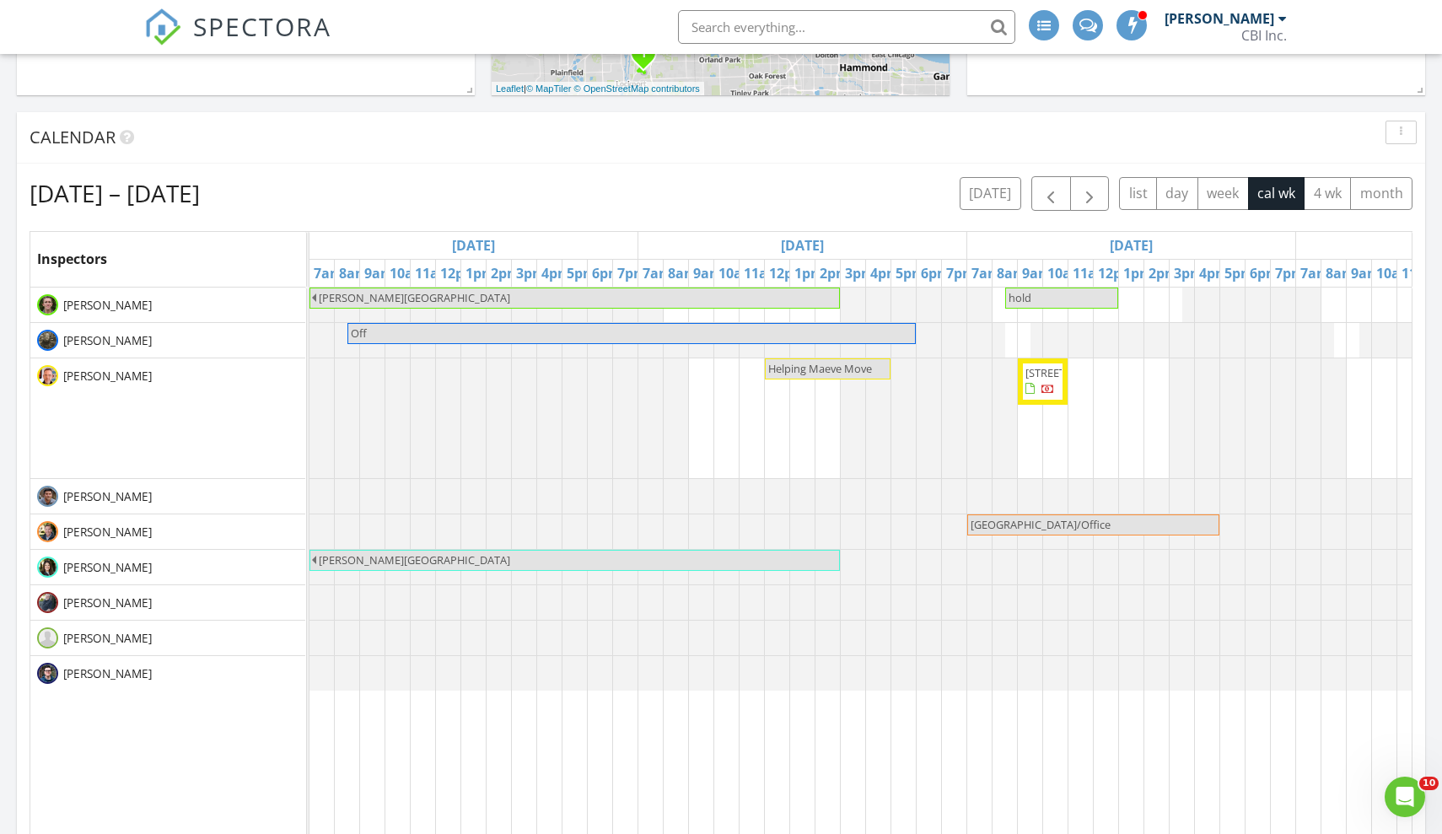
scroll to position [696, 0]
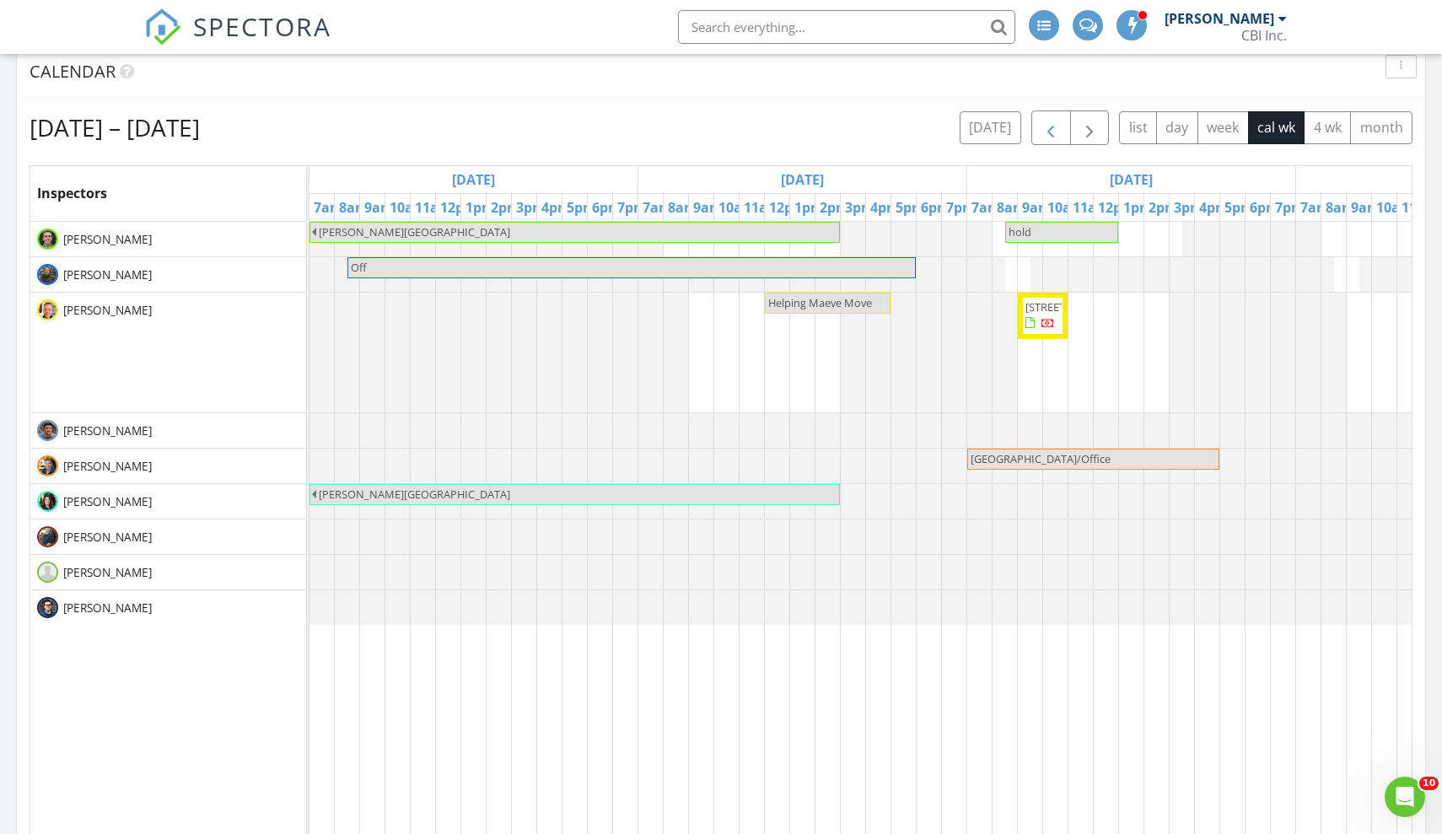
click at [1047, 124] on span "button" at bounding box center [1051, 128] width 20 height 20
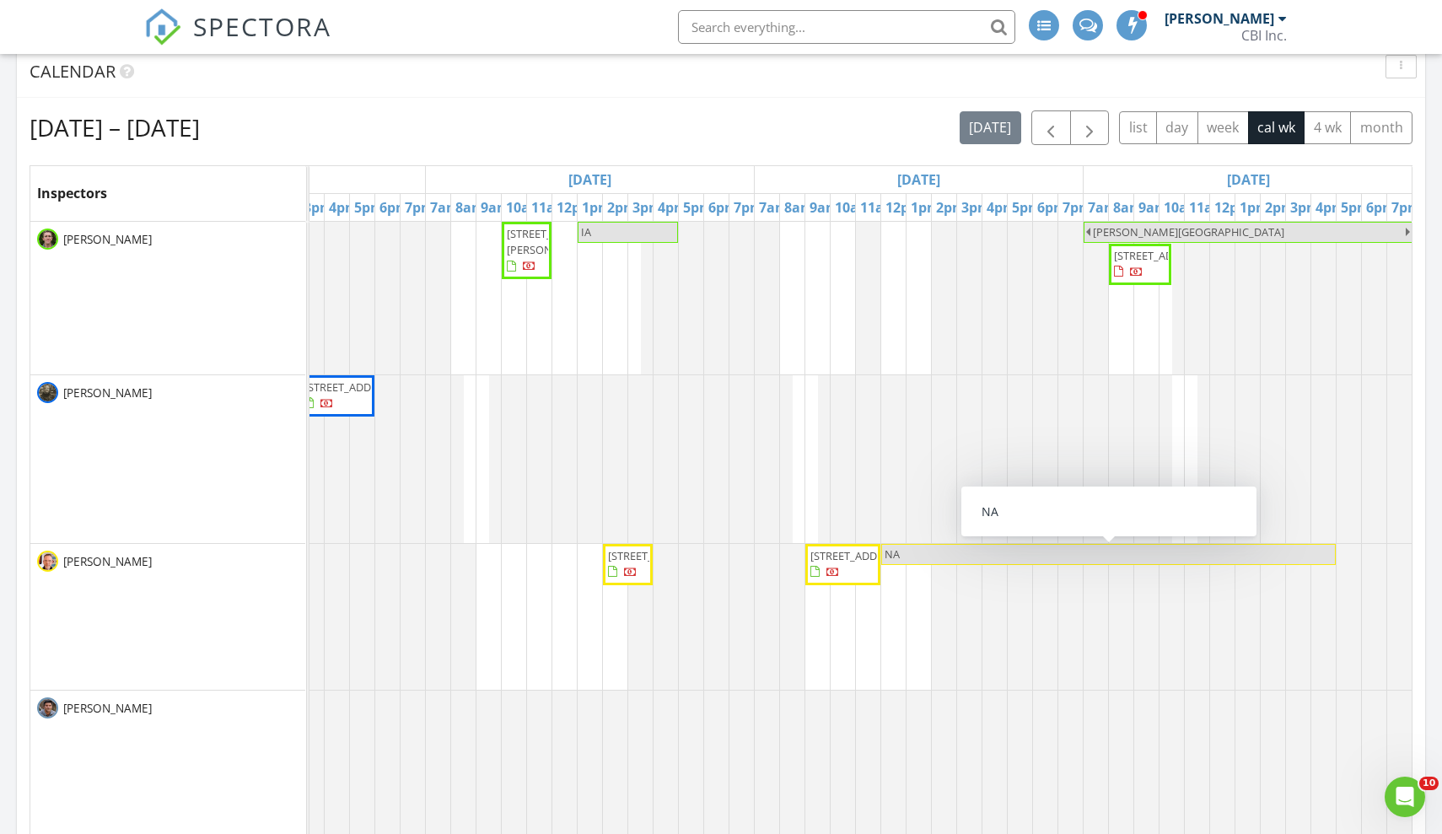
scroll to position [0, 1199]
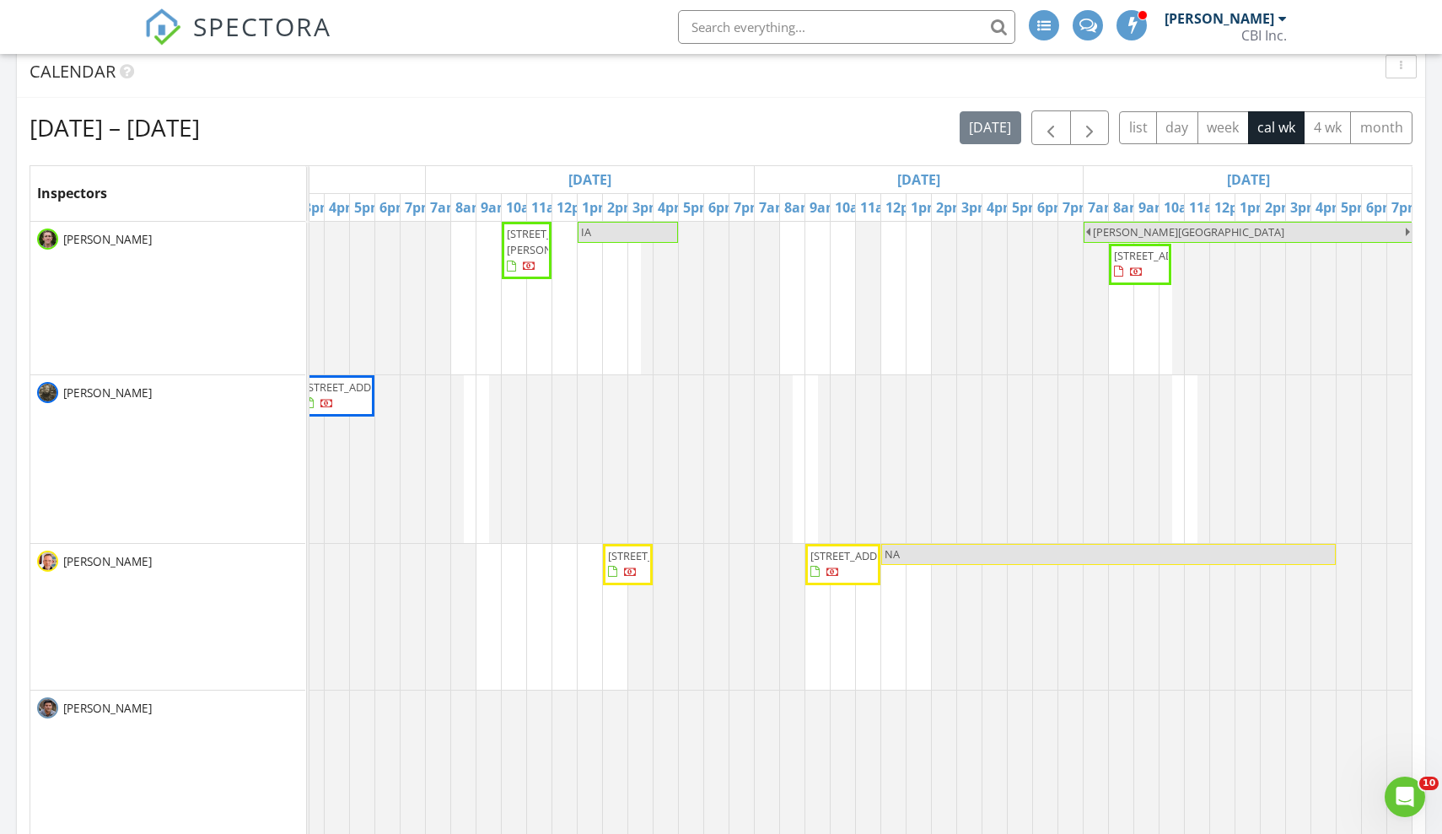
click at [875, 69] on div "Calendar" at bounding box center [709, 71] width 1358 height 25
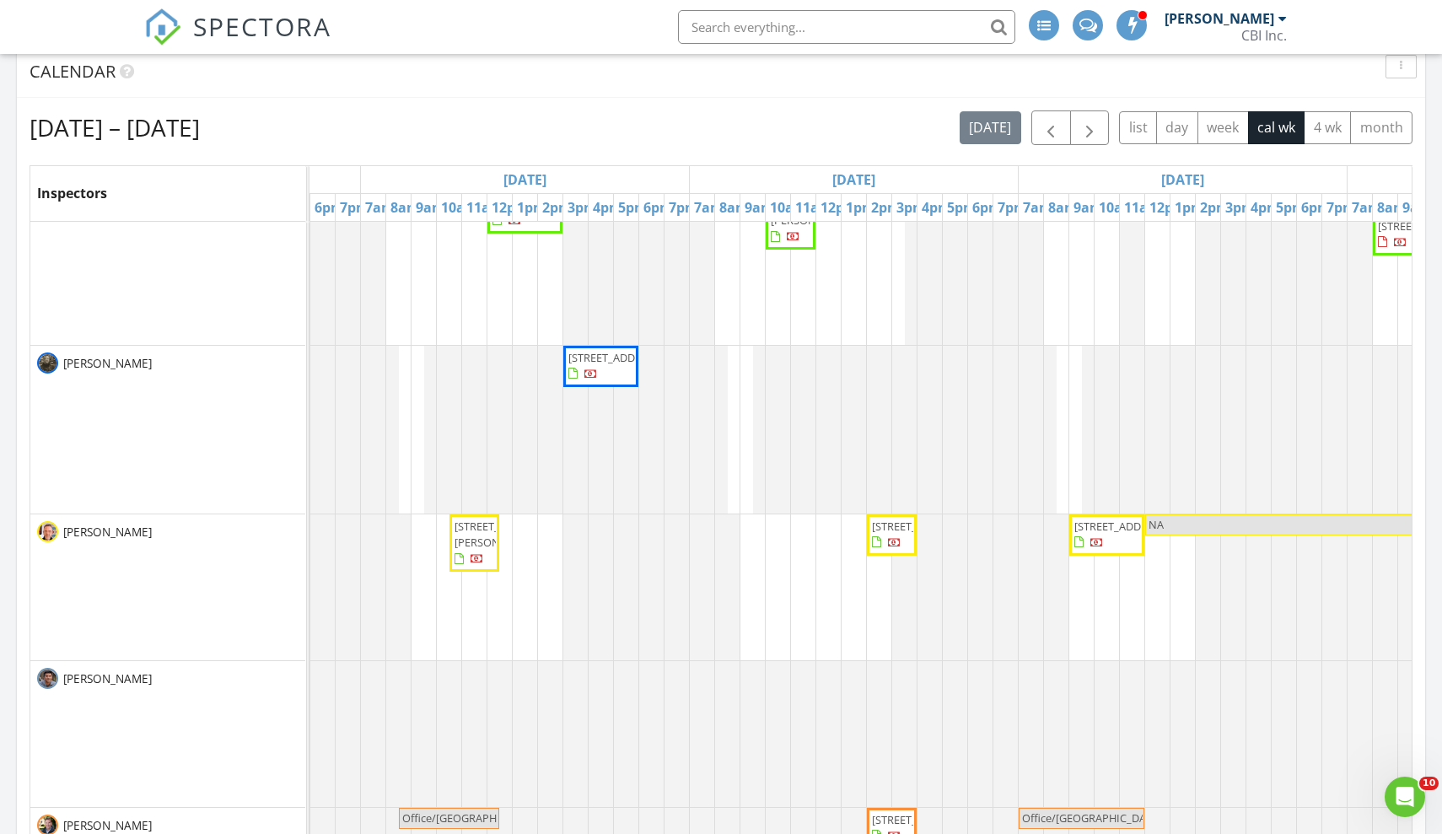
scroll to position [-1, 935]
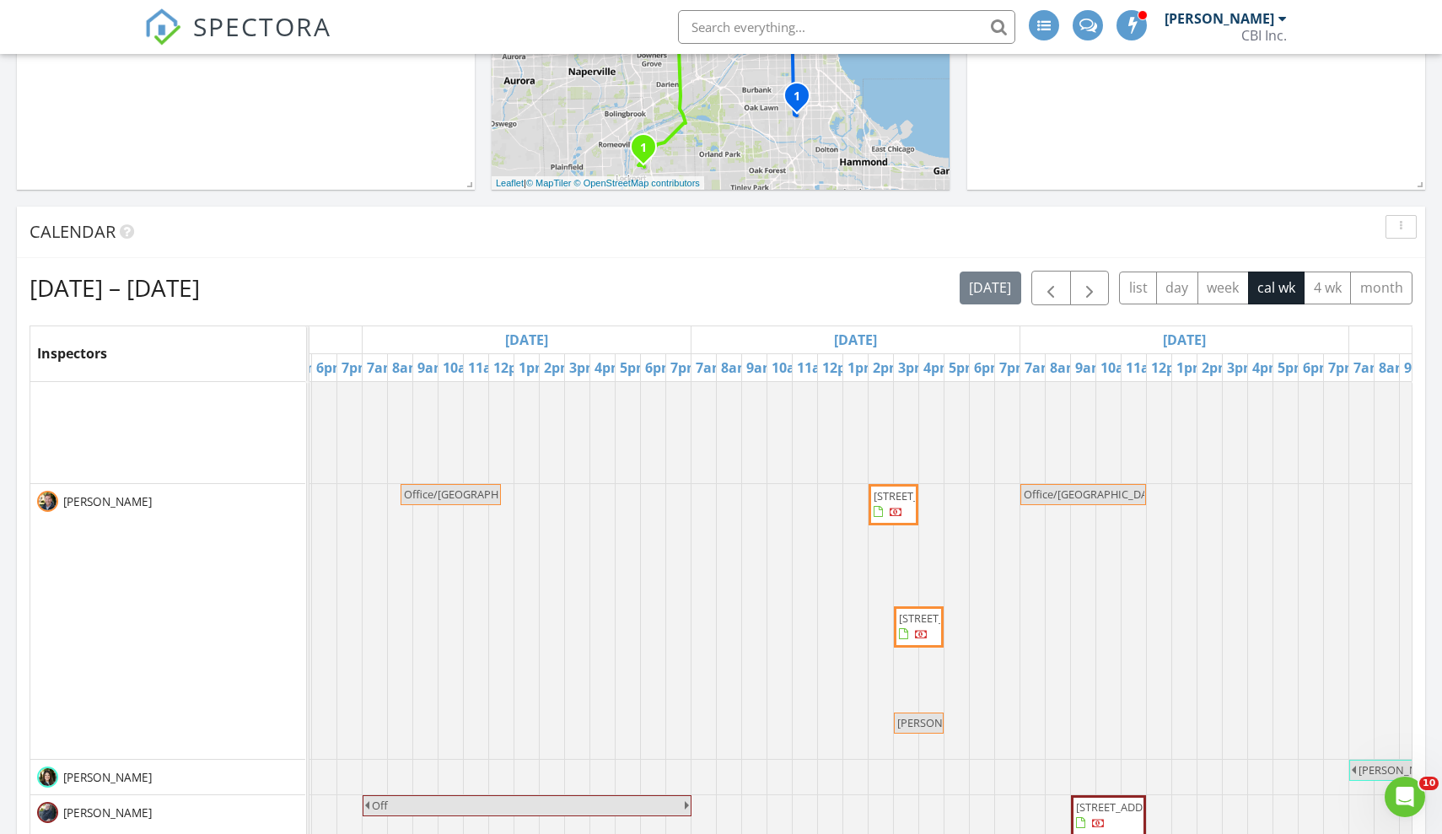
click at [754, 27] on input "text" at bounding box center [846, 27] width 337 height 34
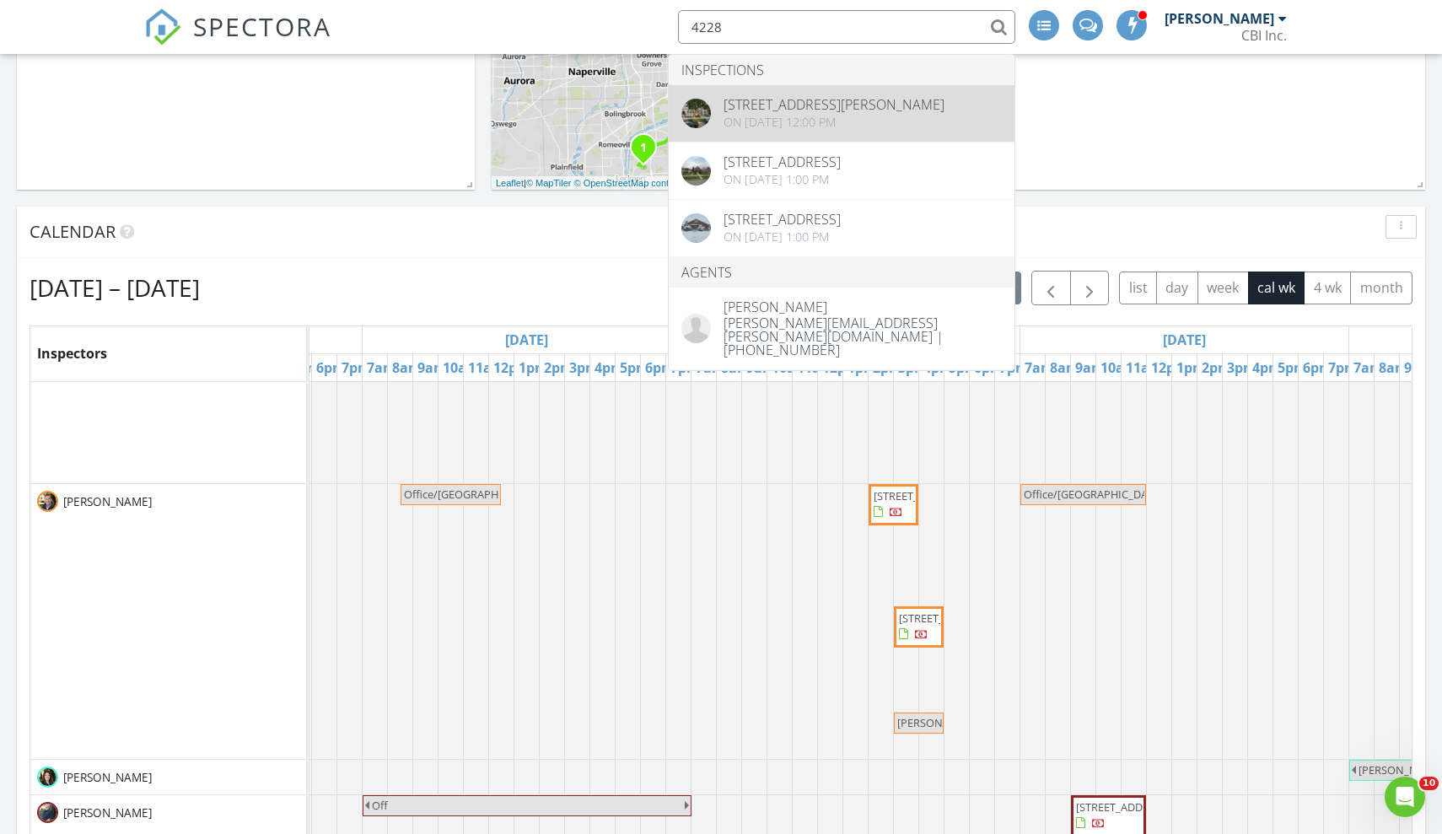
type input "4228"
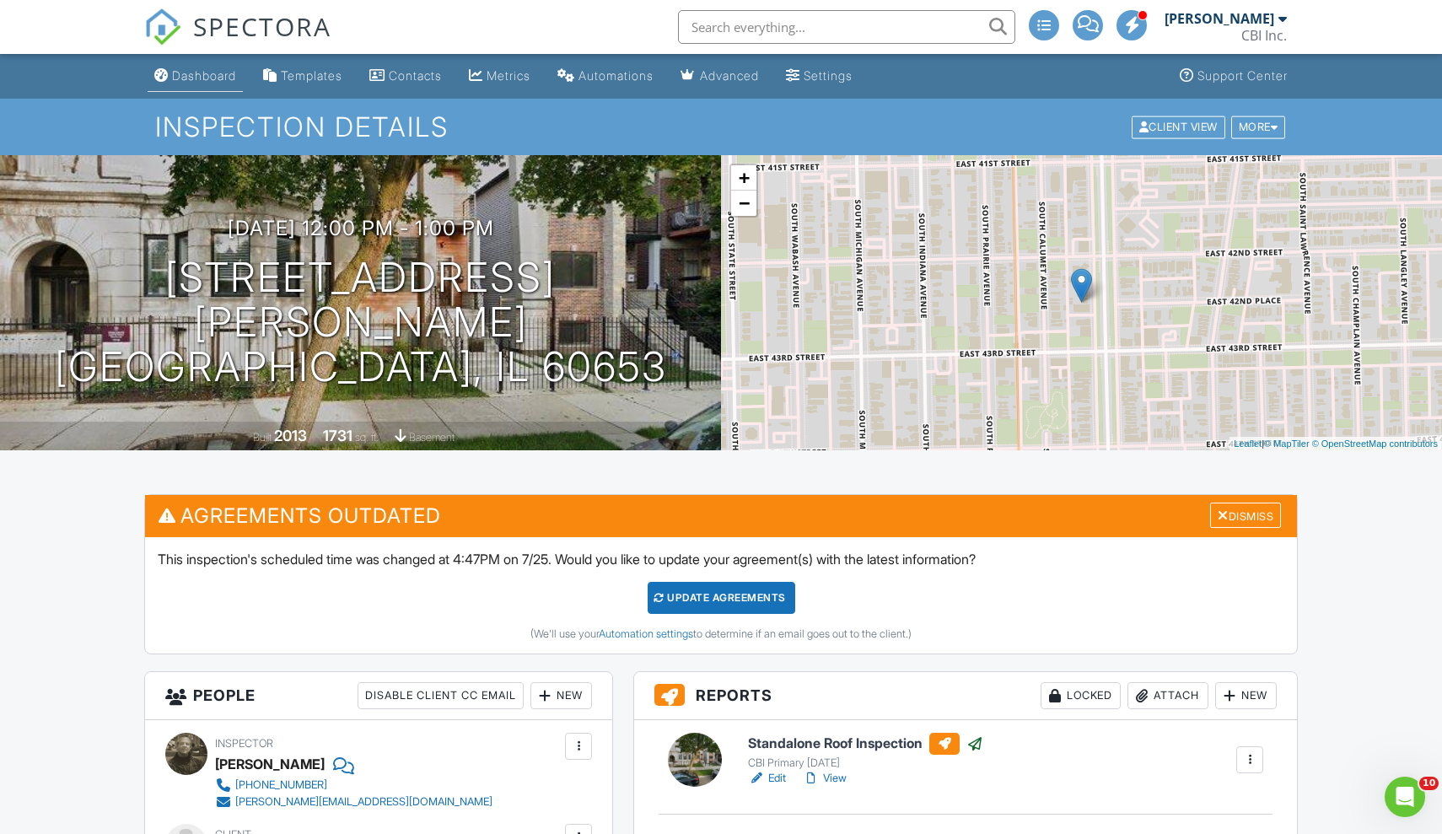
click at [221, 78] on div "Dashboard" at bounding box center [204, 75] width 64 height 14
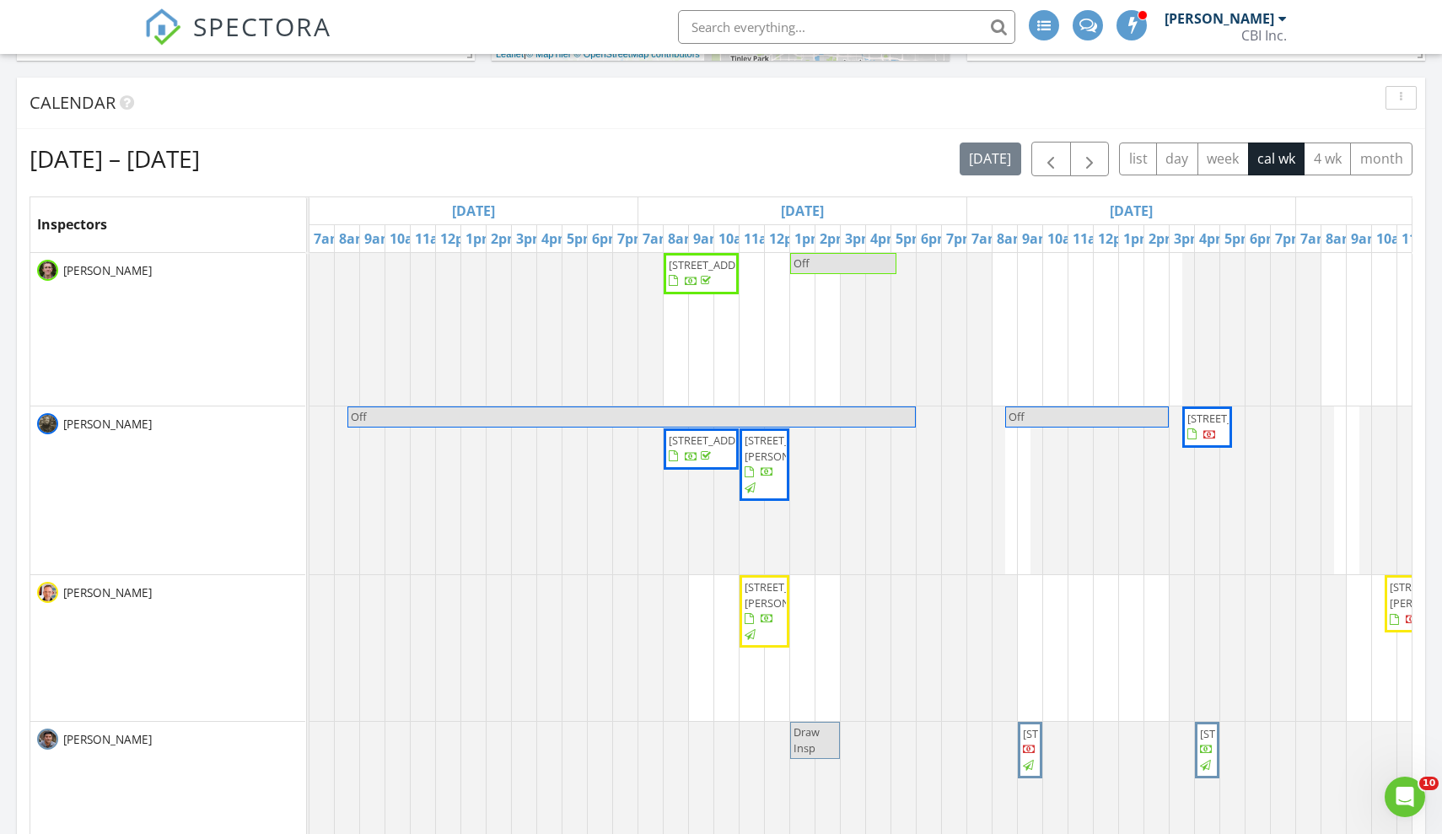
scroll to position [655, 0]
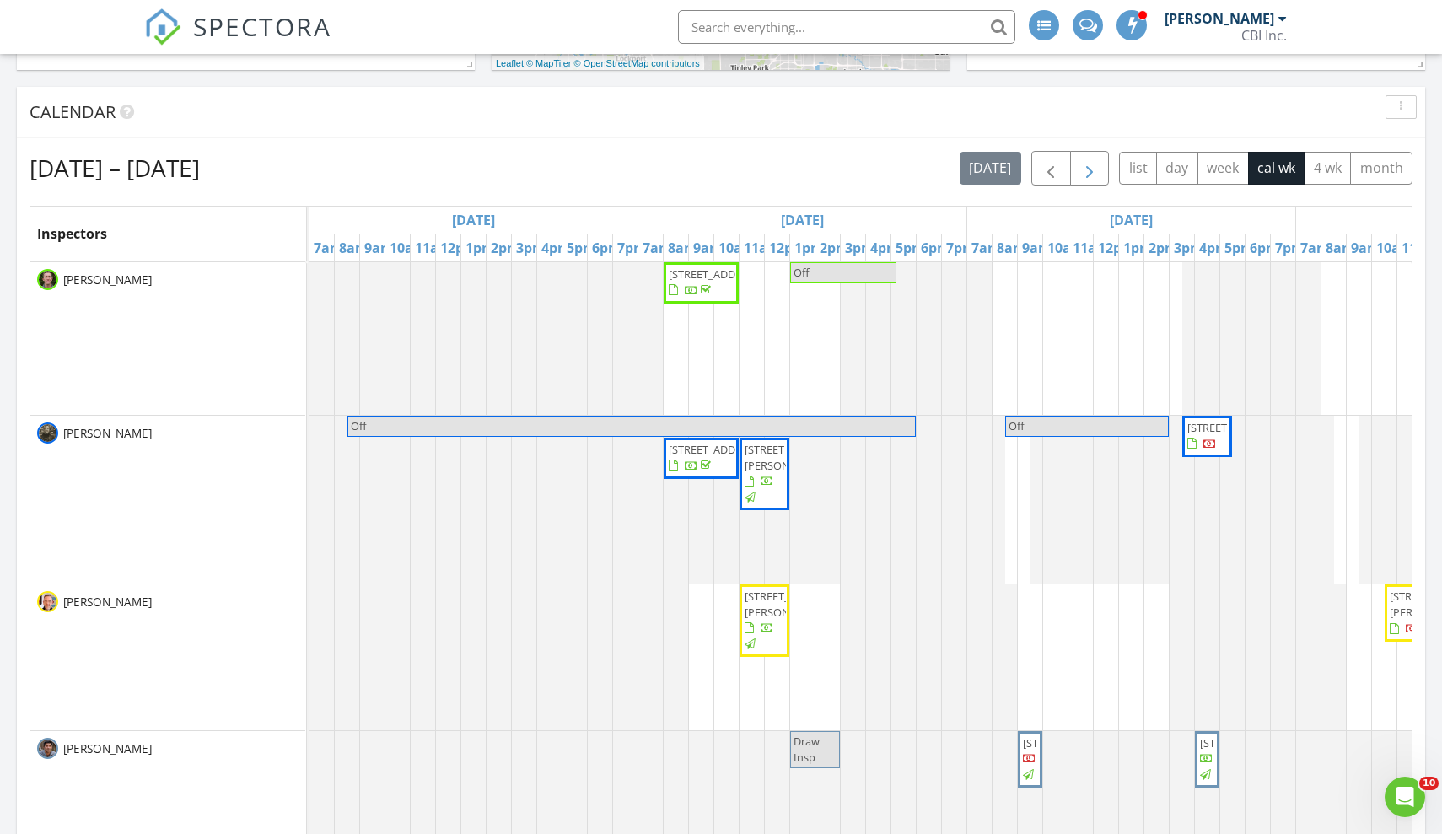
click at [1090, 160] on span "button" at bounding box center [1090, 169] width 20 height 20
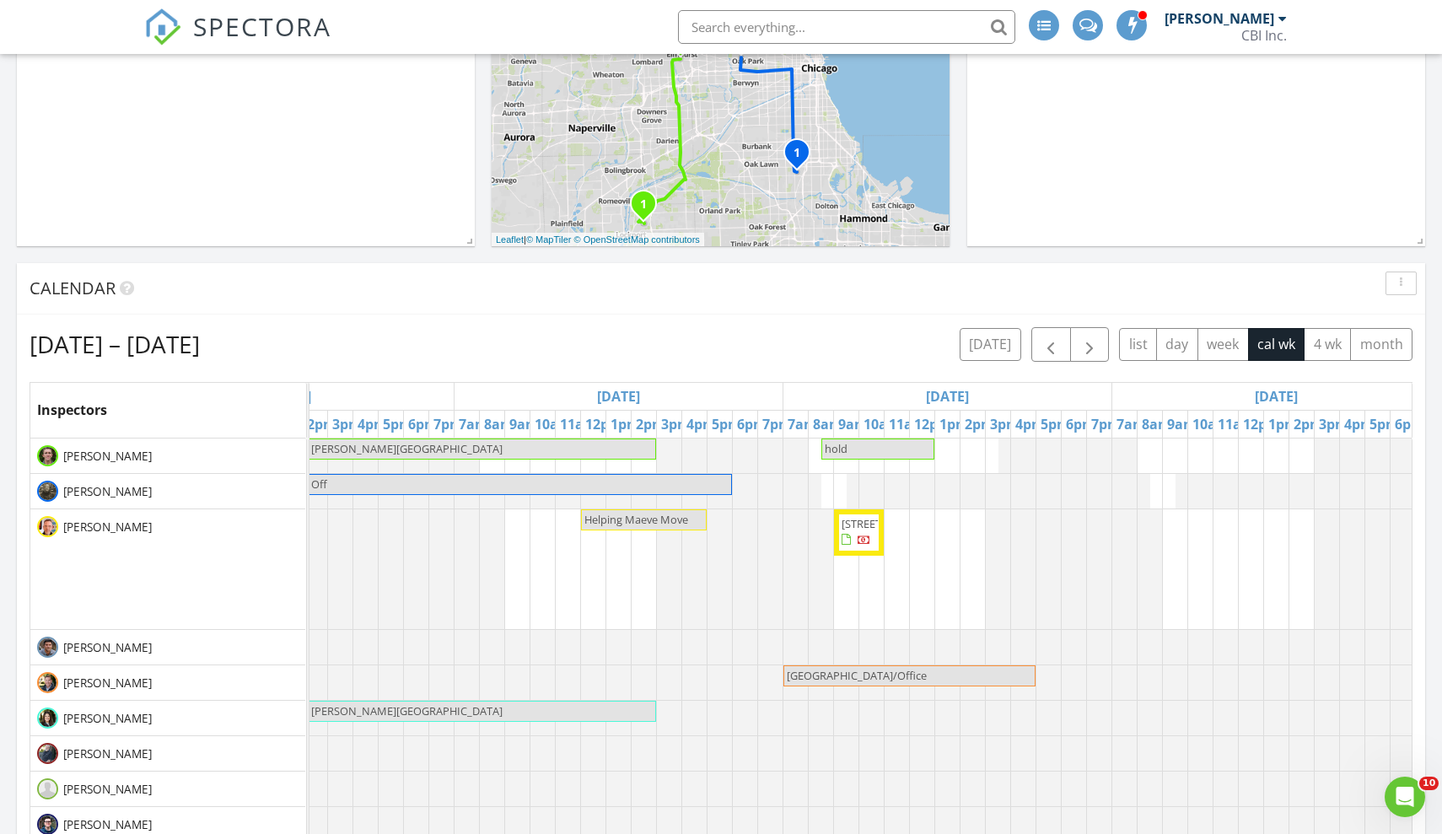
scroll to position [477, 0]
click at [606, 523] on span "Helping Maeve Move" at bounding box center [636, 521] width 104 height 15
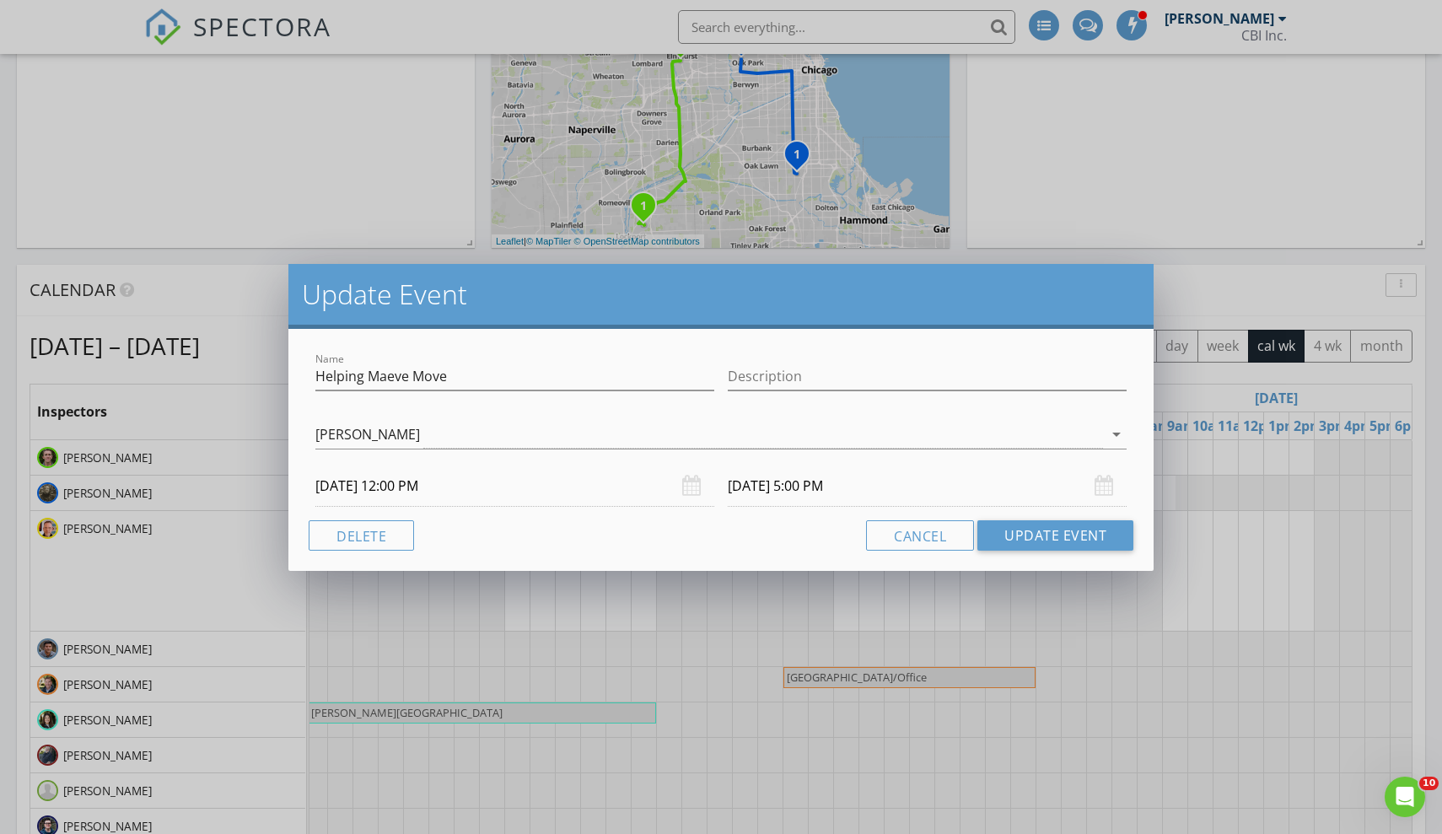
click at [419, 486] on input "09/01/2025 12:00 PM" at bounding box center [514, 486] width 399 height 41
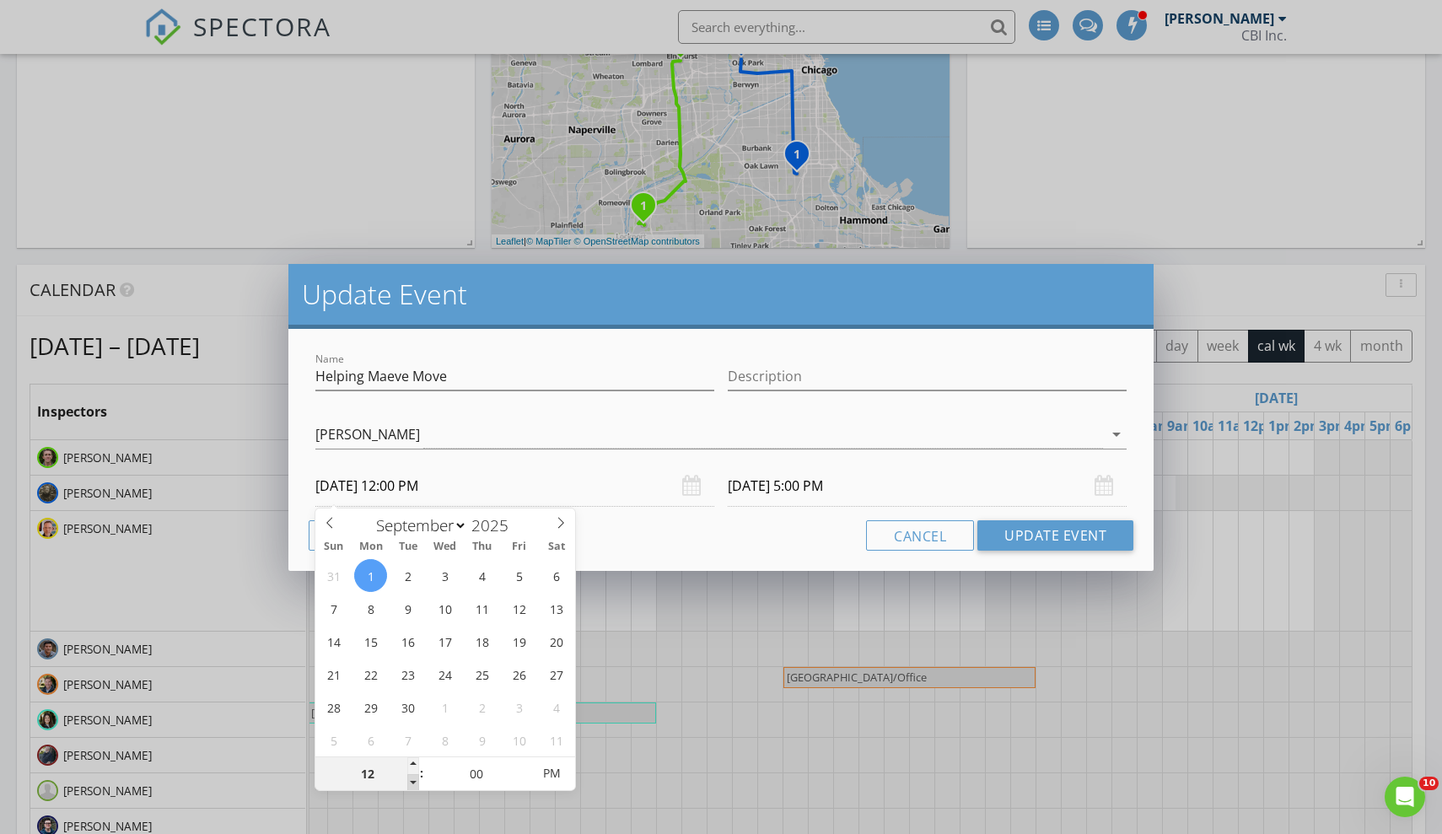
type input "11"
type input "09/01/2025 11:00 AM"
click at [413, 781] on span at bounding box center [413, 782] width 12 height 17
type input "10"
type input "09/01/2025 10:00 AM"
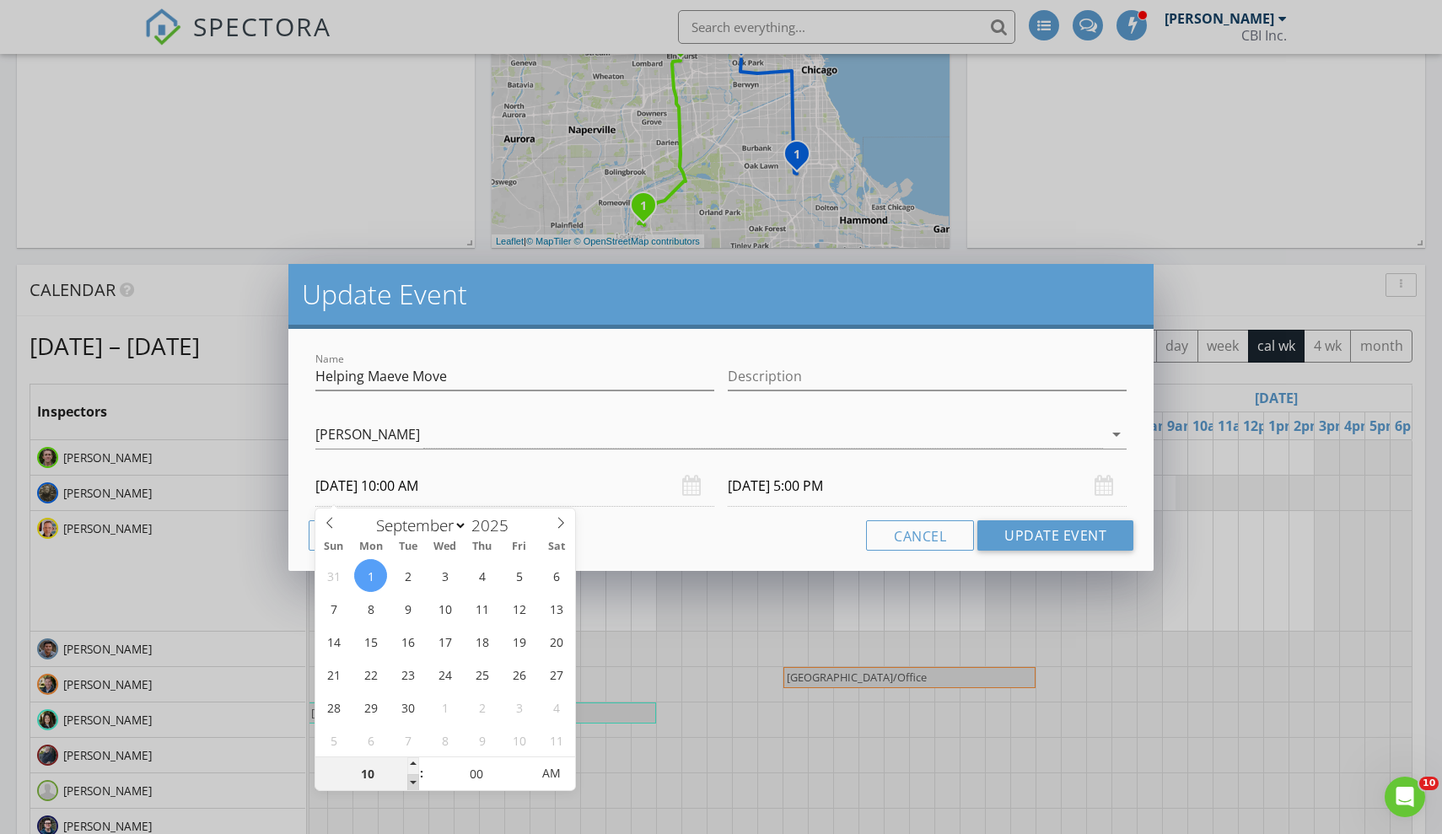
click at [413, 781] on span at bounding box center [413, 782] width 12 height 17
type input "09"
type input "09/01/2025 9:00 AM"
click at [413, 781] on span at bounding box center [413, 782] width 12 height 17
type input "09/01/2025 2:00 PM"
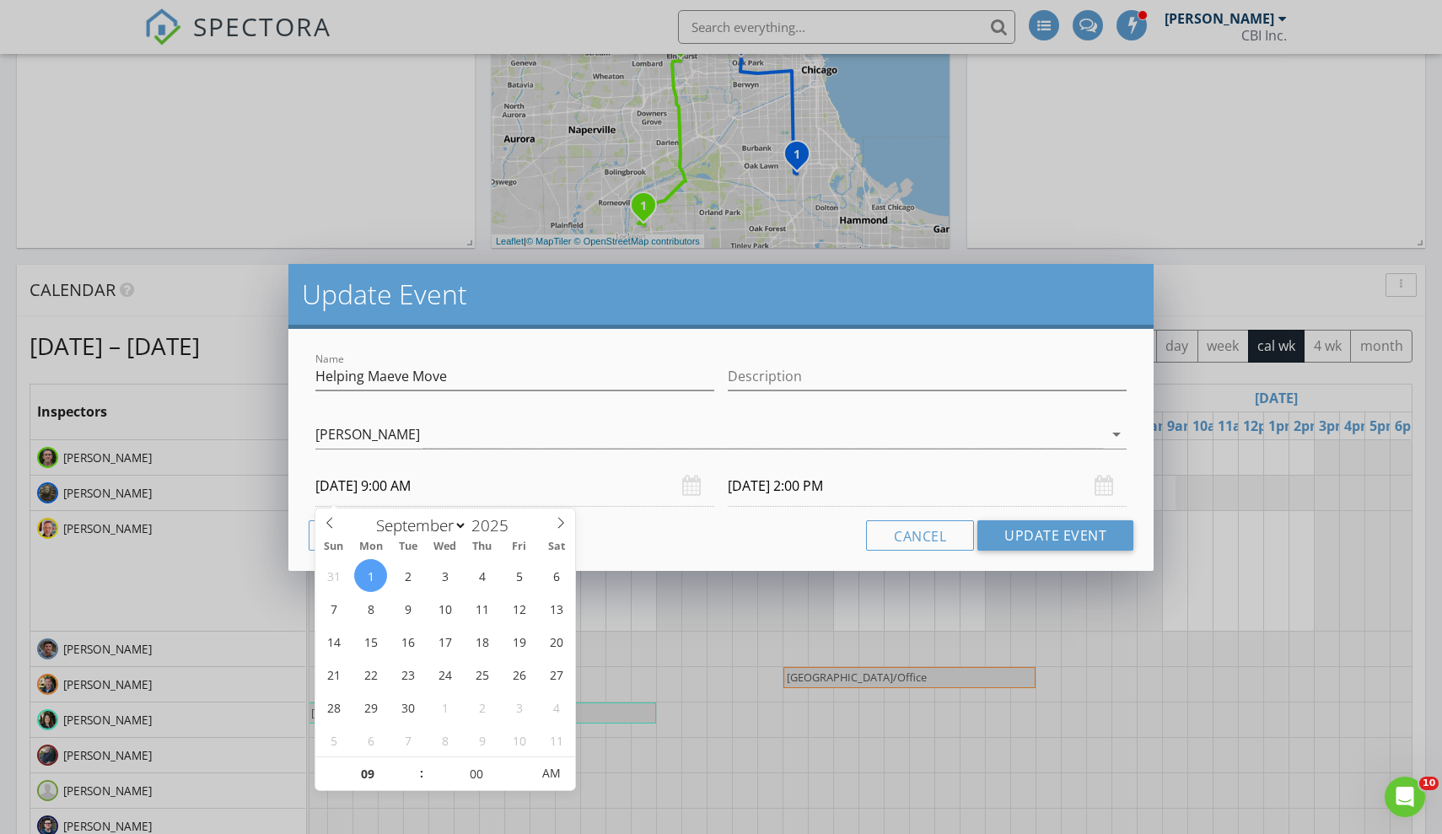
click at [660, 528] on div "Cancel Update Event" at bounding box center [721, 535] width 825 height 30
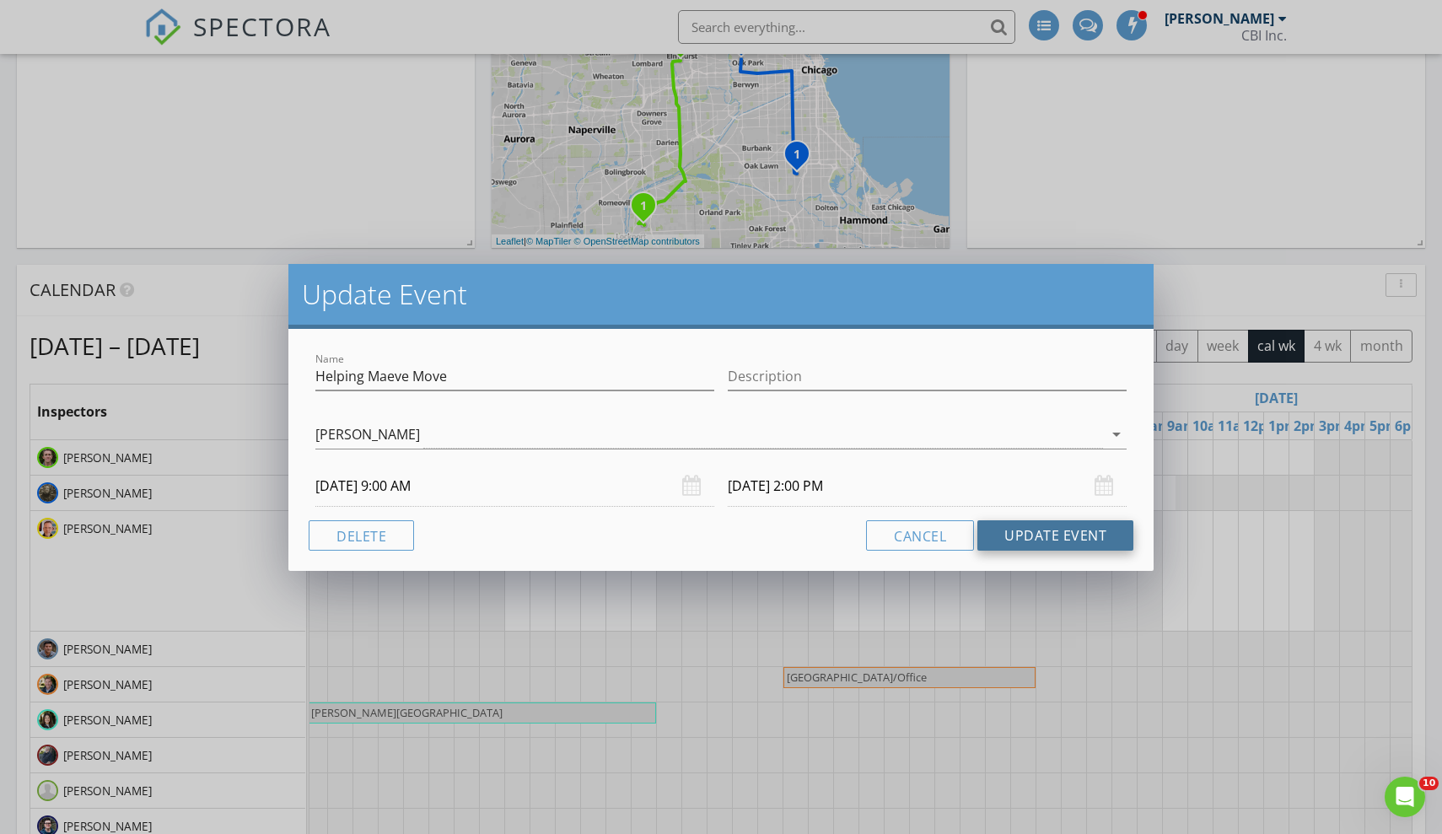
click at [1050, 543] on button "Update Event" at bounding box center [1055, 535] width 156 height 30
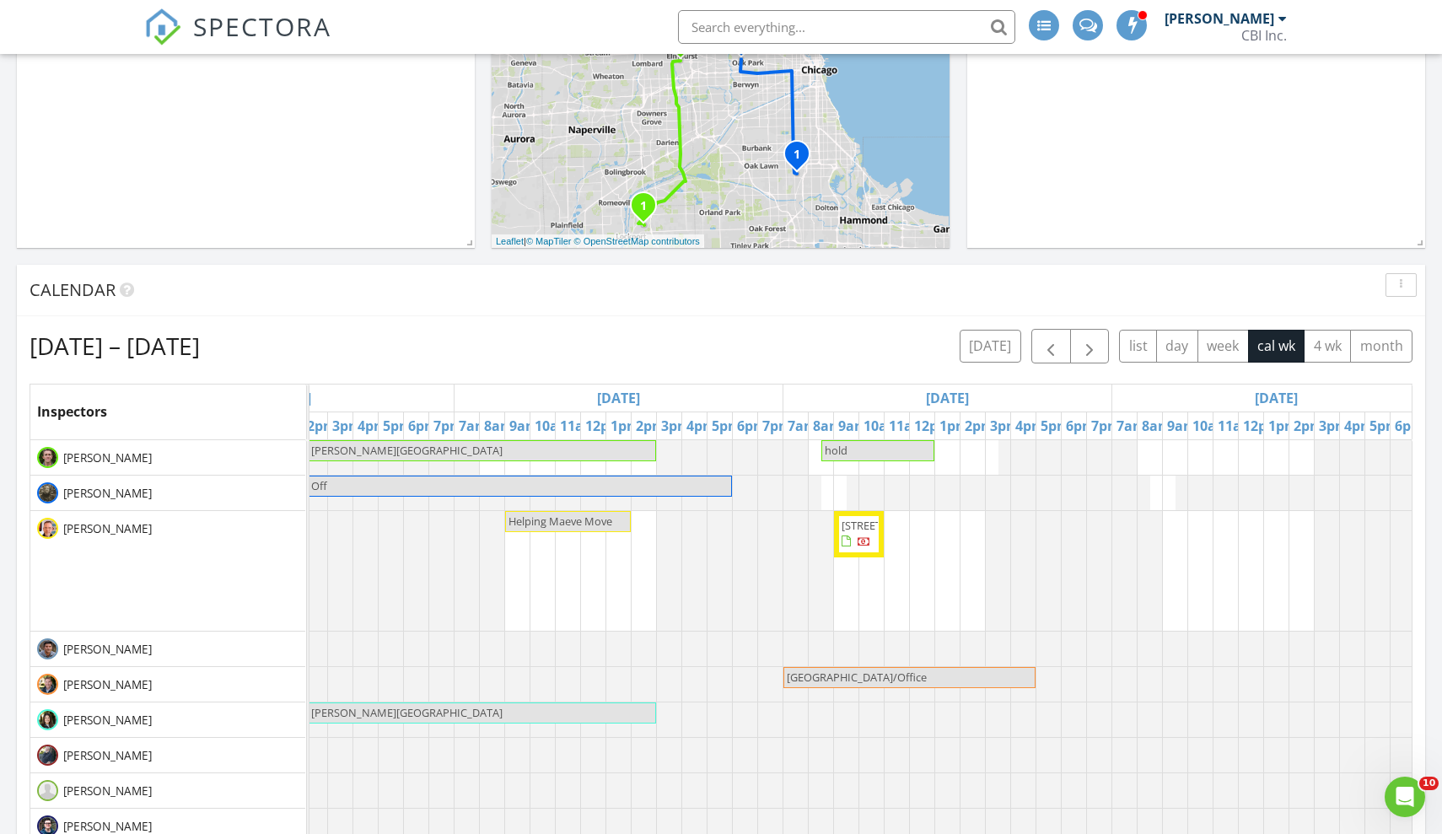
click at [623, 522] on span "Helping Maeve Move" at bounding box center [568, 522] width 122 height 16
select select "8"
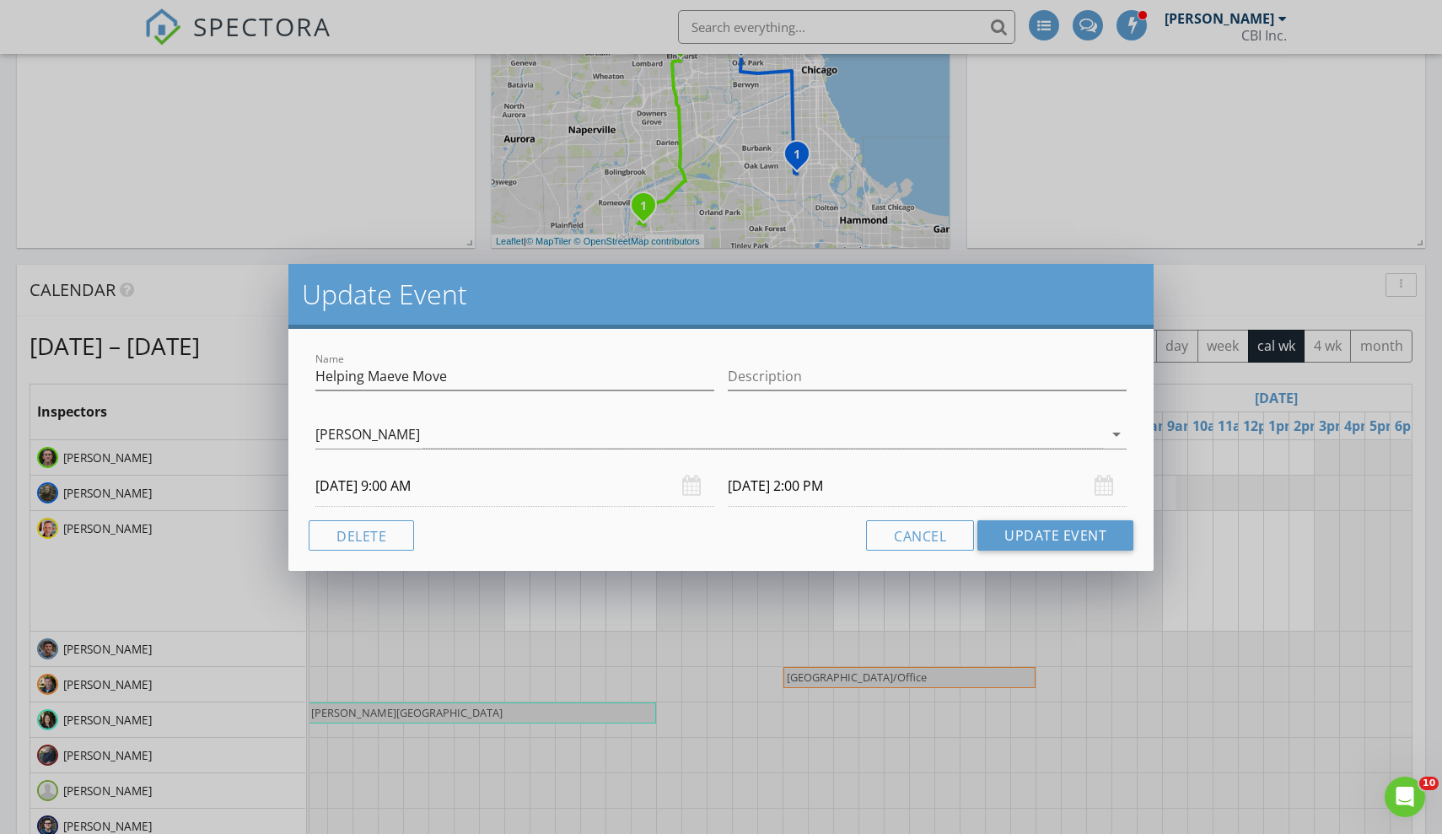
click at [898, 482] on input "09/01/2025 2:00 PM" at bounding box center [927, 486] width 399 height 41
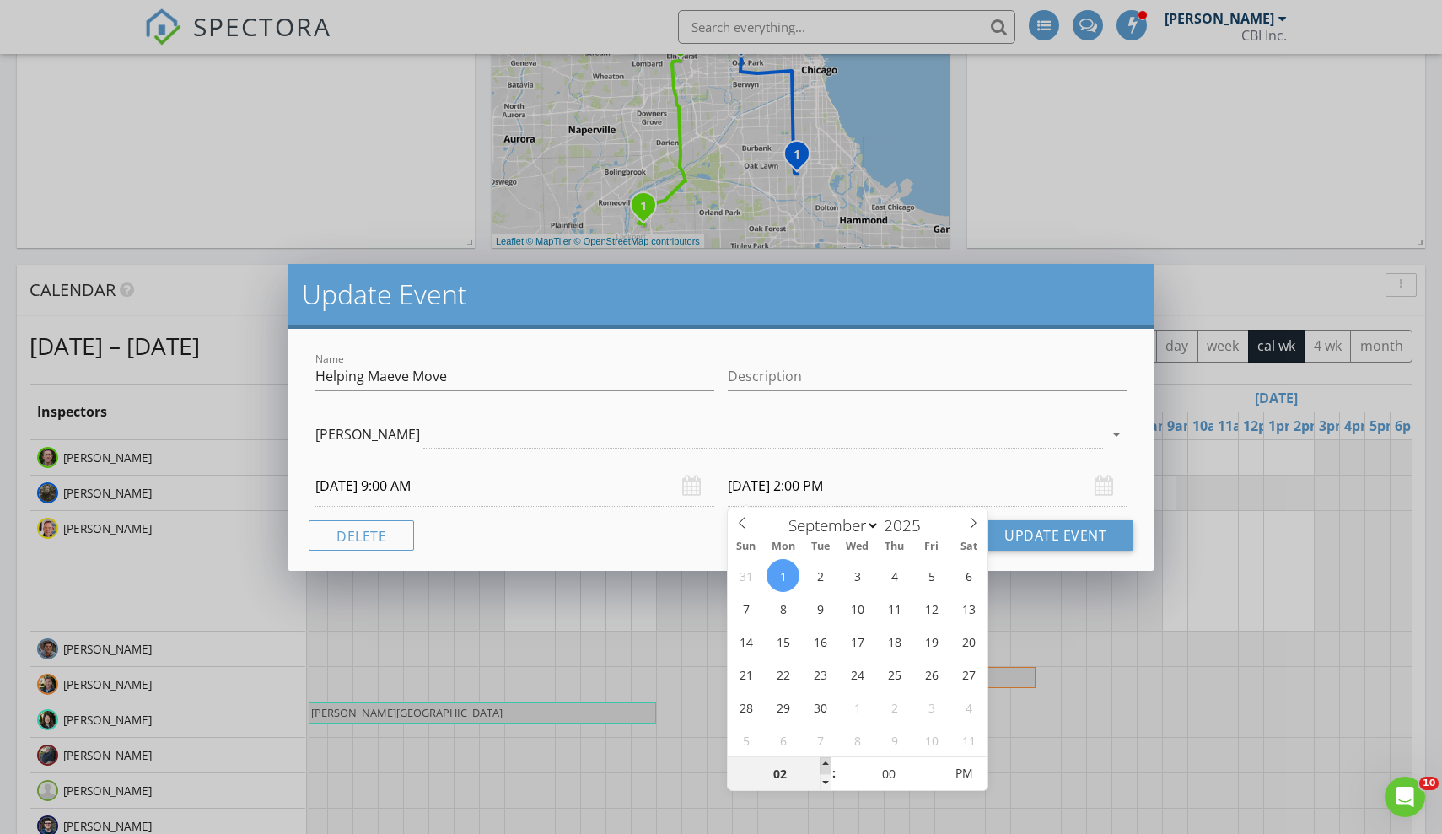
type input "03"
type input "09/01/2025 3:00 PM"
click at [825, 766] on span at bounding box center [826, 765] width 12 height 17
click at [1036, 469] on input "09/01/2025 3:00 PM" at bounding box center [927, 486] width 399 height 41
click at [1056, 539] on button "Update Event" at bounding box center [1055, 535] width 156 height 30
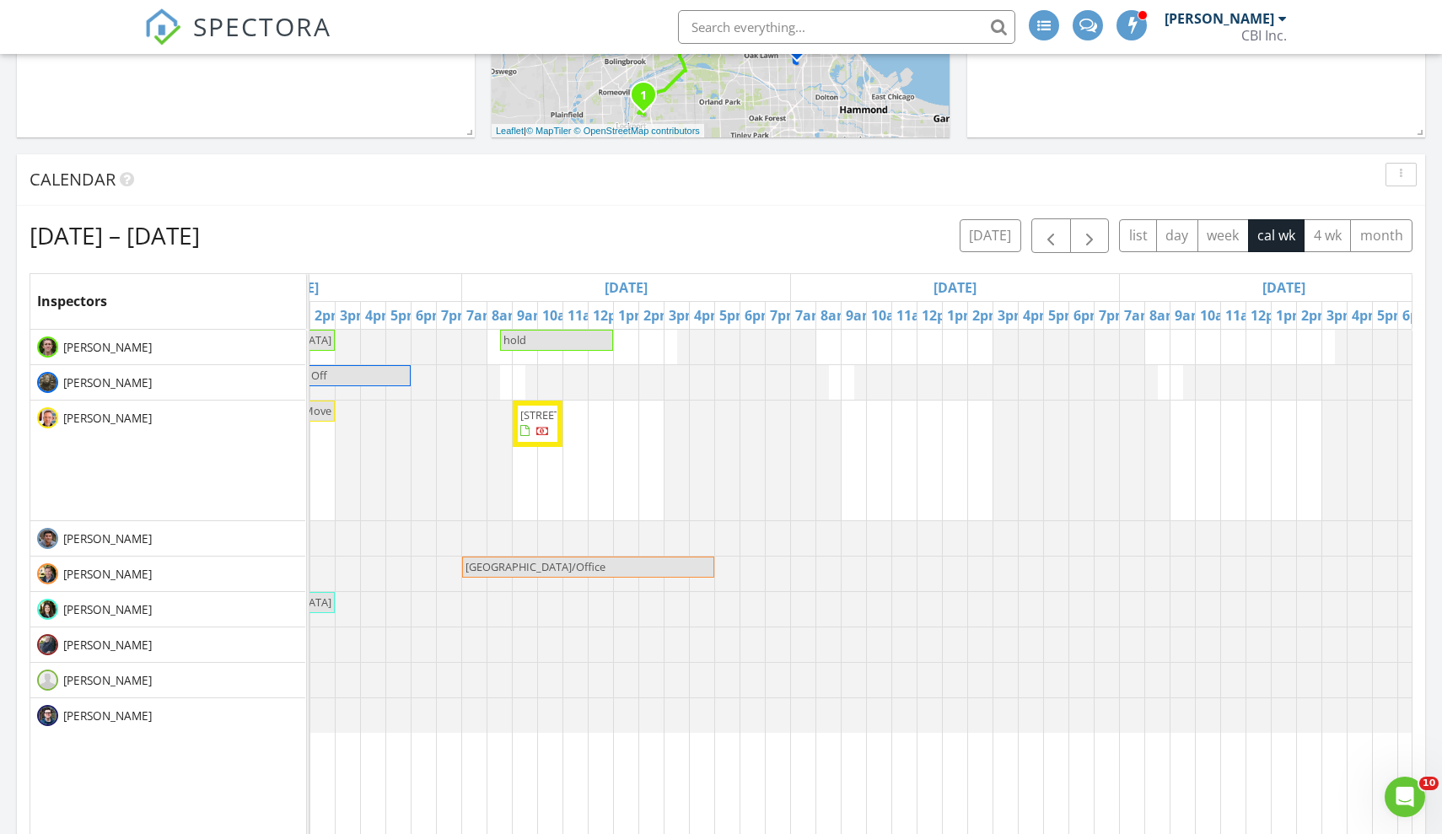
scroll to position [0, 505]
